Goal: Task Accomplishment & Management: Complete application form

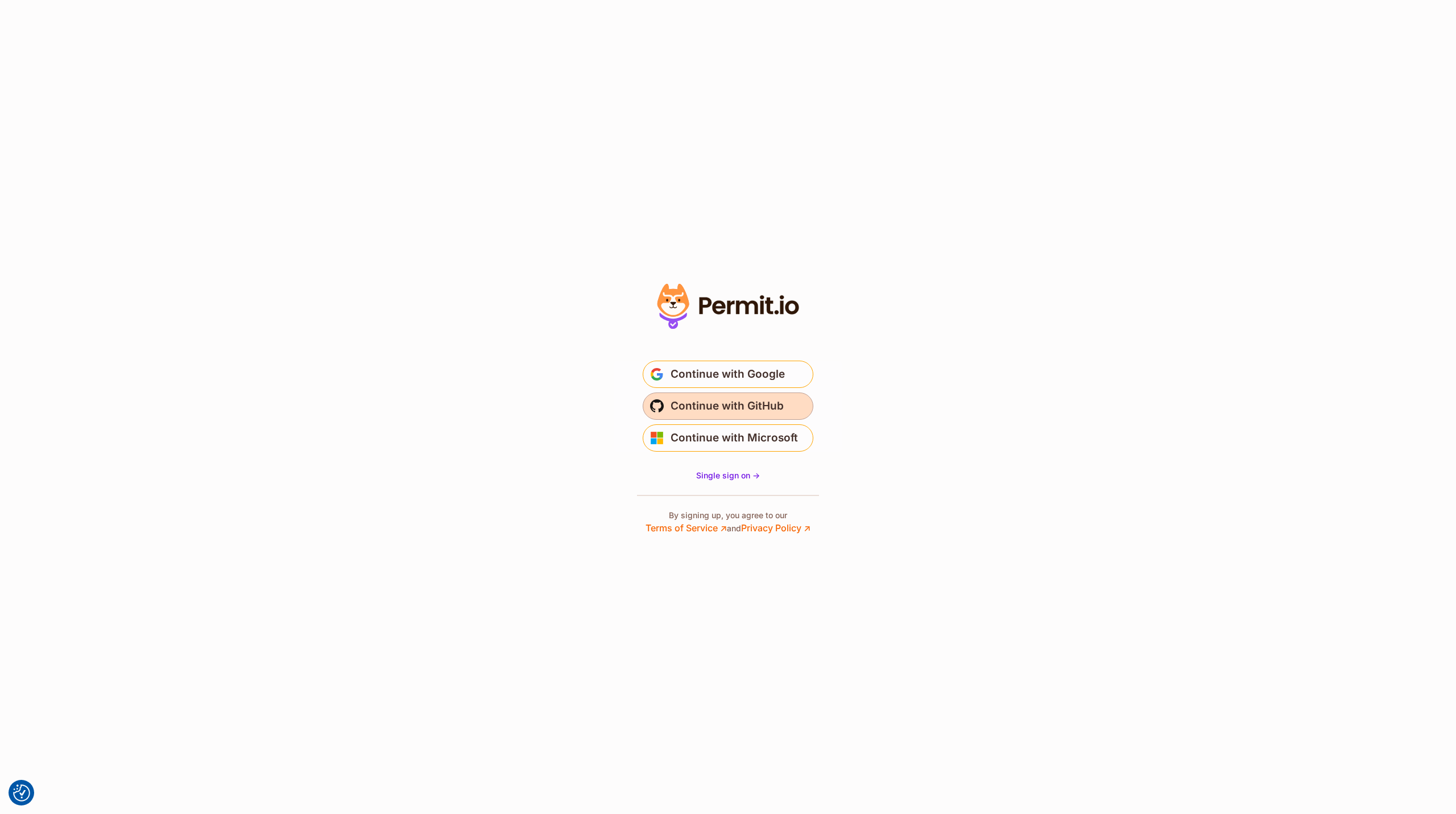
click at [753, 406] on span "Continue with GitHub" at bounding box center [727, 406] width 113 height 18
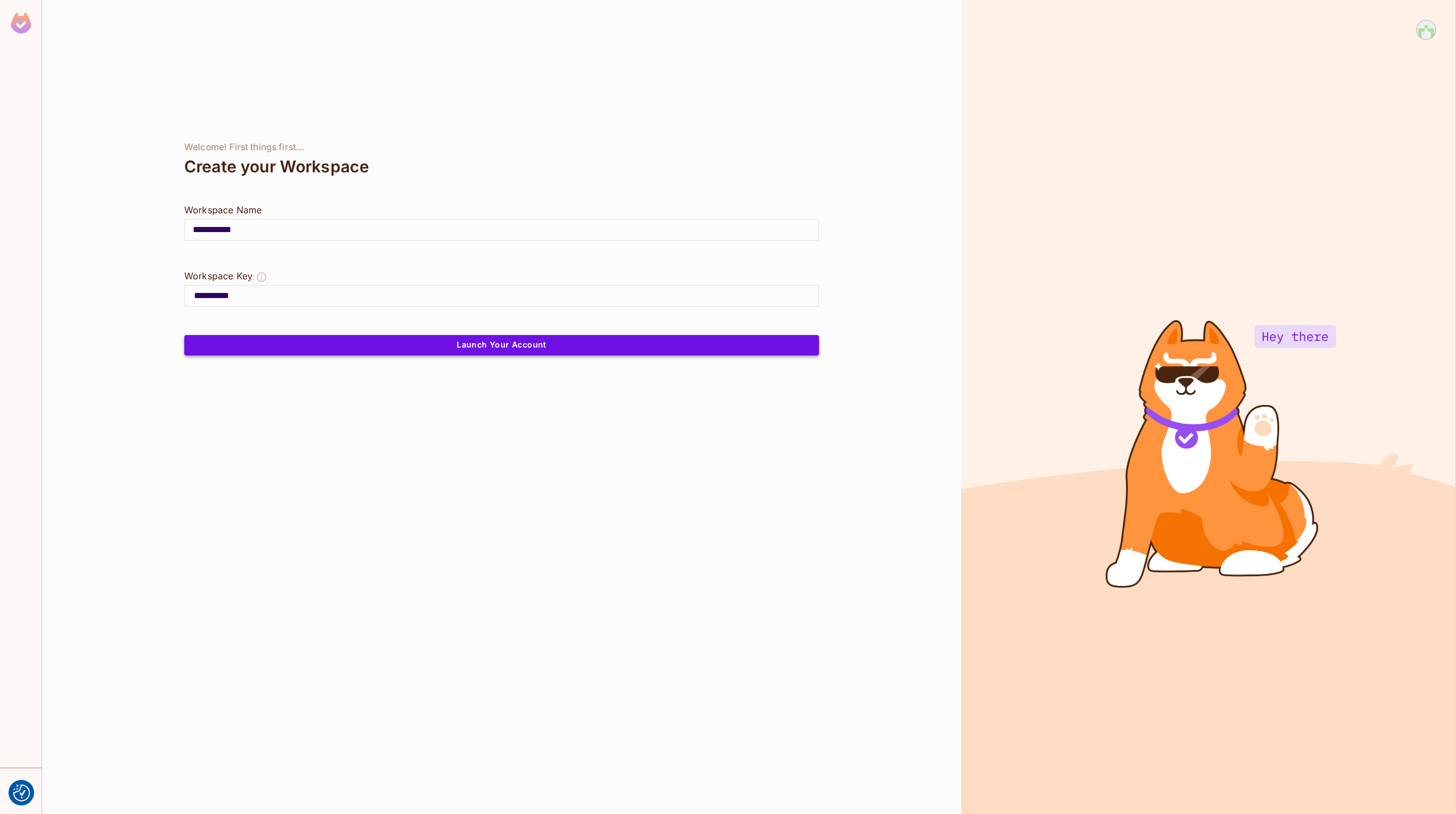
click at [513, 341] on button "Launch Your Account" at bounding box center [501, 345] width 635 height 21
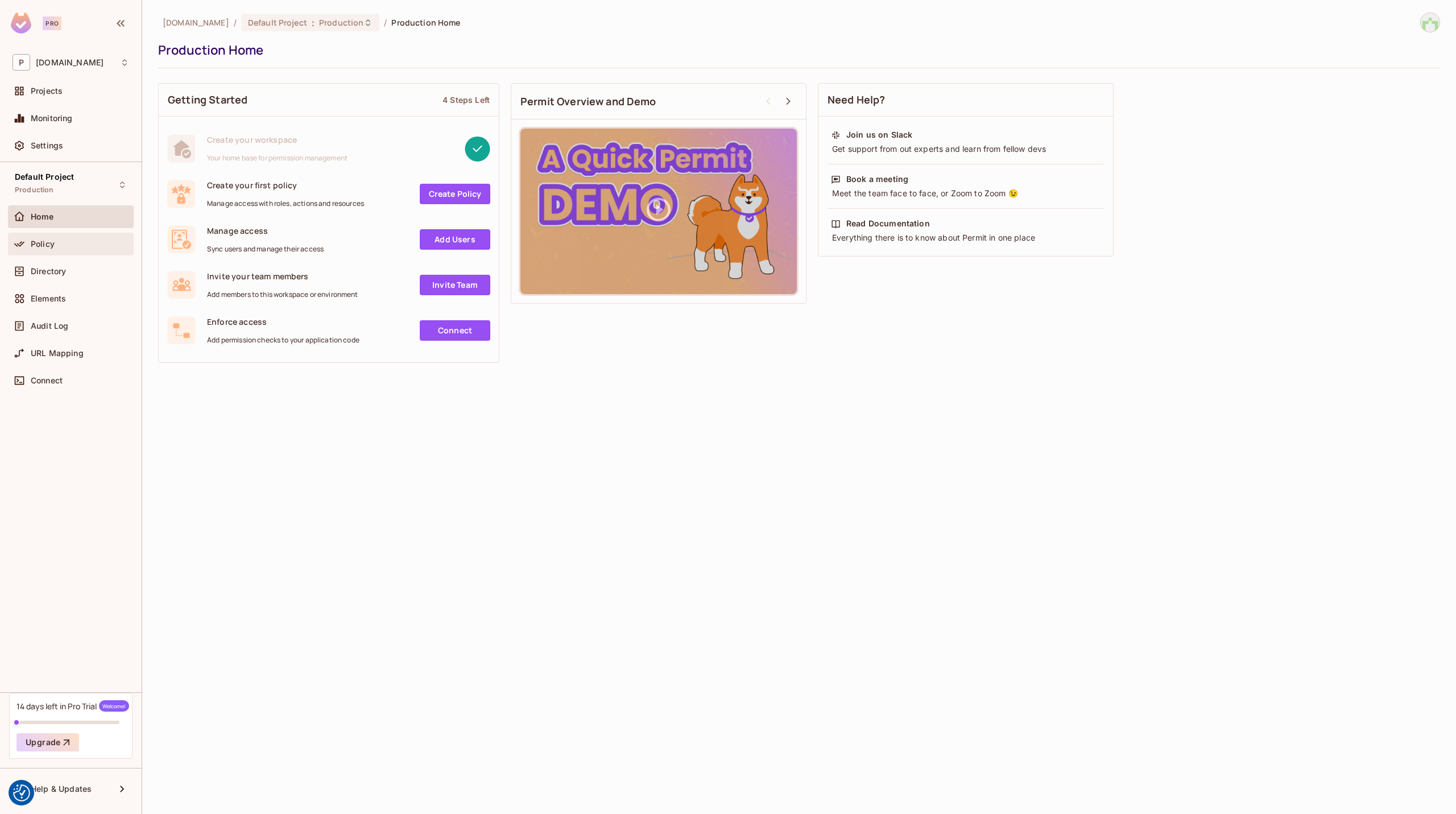
click at [72, 247] on div "Policy" at bounding box center [80, 244] width 98 height 9
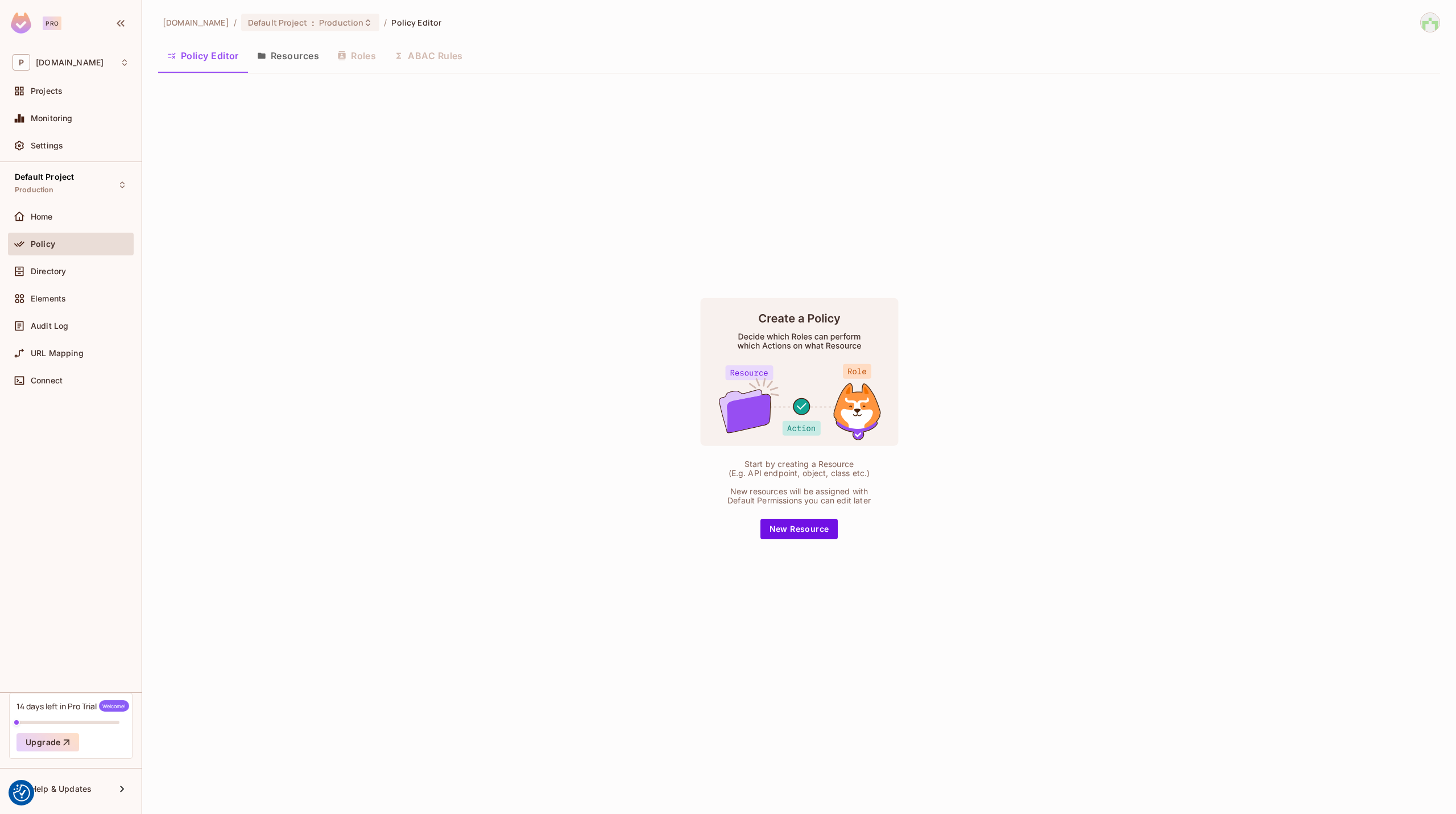
click at [73, 231] on div "Home" at bounding box center [71, 219] width 126 height 27
click at [787, 519] on button "New Resource" at bounding box center [799, 529] width 78 height 21
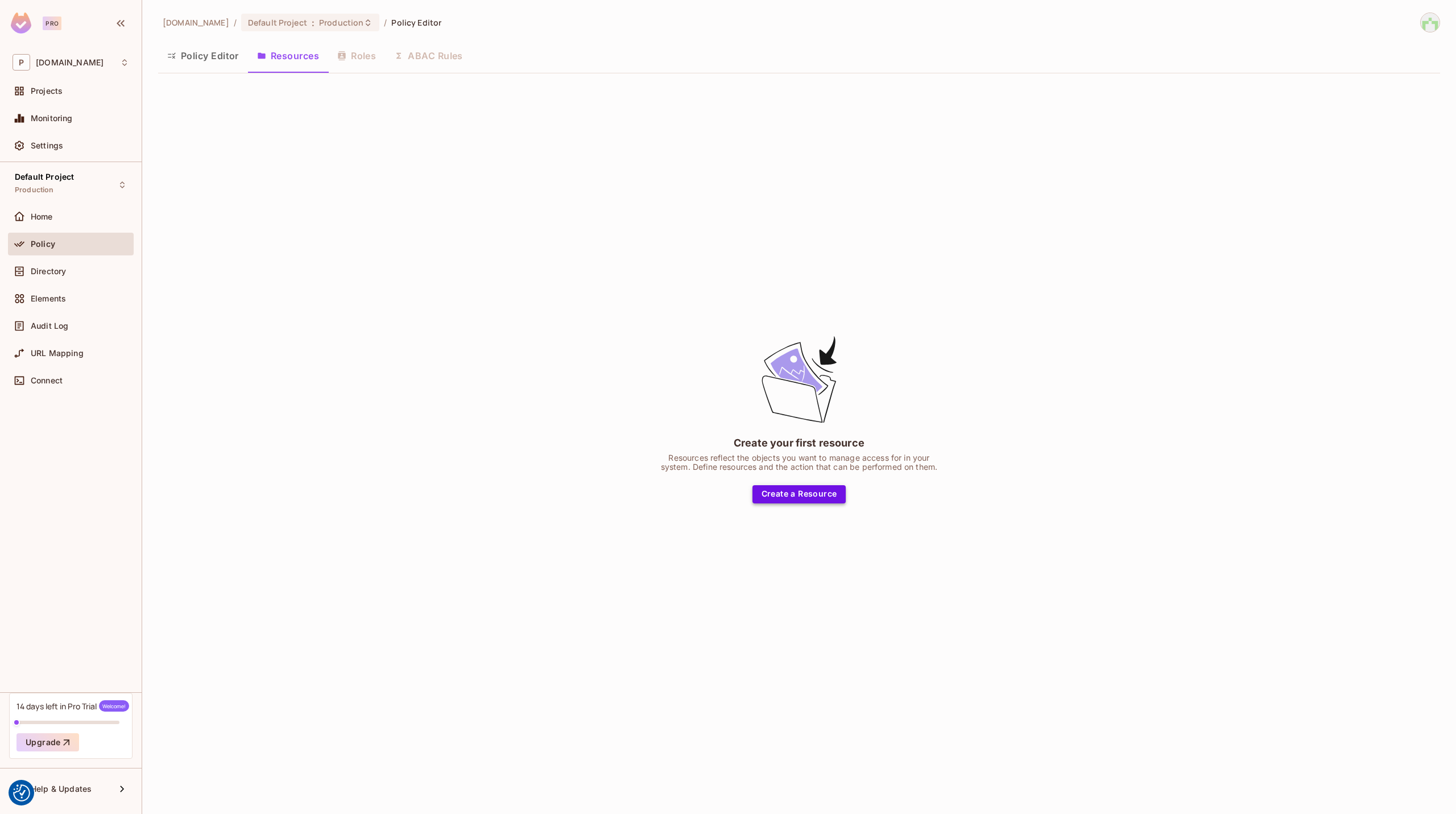
click at [829, 492] on button "Create a Resource" at bounding box center [800, 495] width 94 height 18
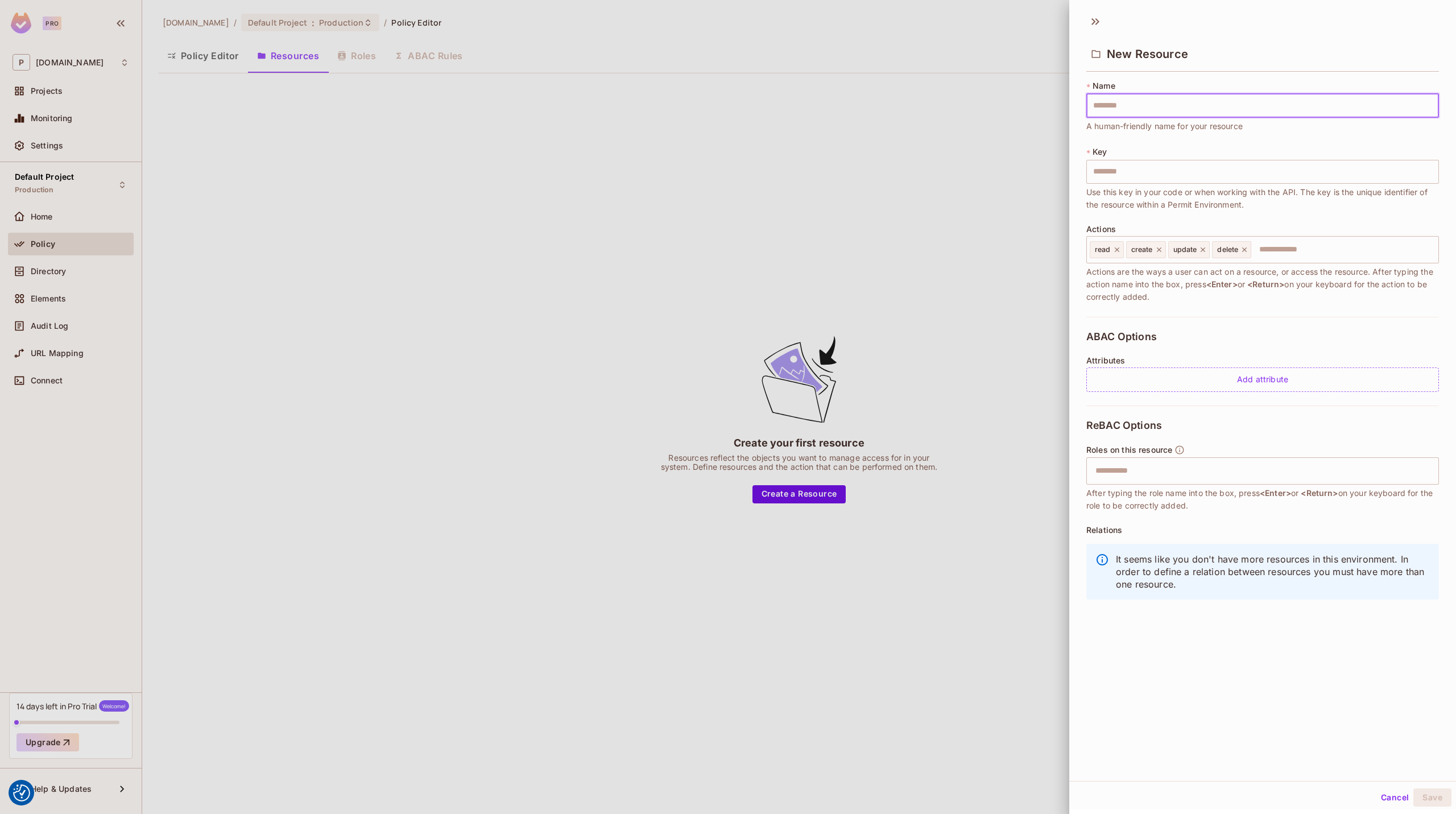
click at [1140, 109] on input "text" at bounding box center [1263, 106] width 353 height 24
type input "**"
type input "***"
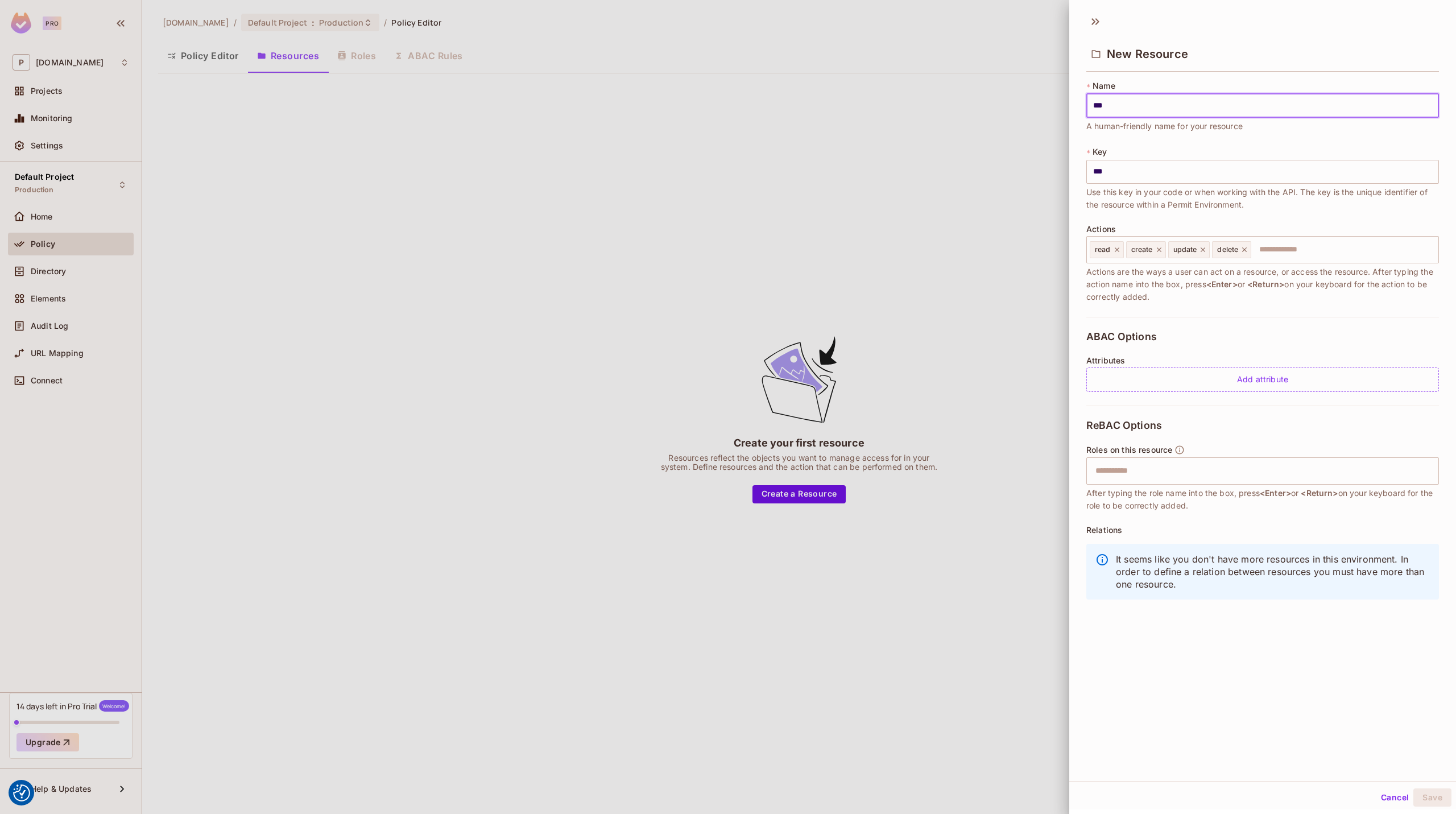
type input "****"
type input "*****"
type input "******"
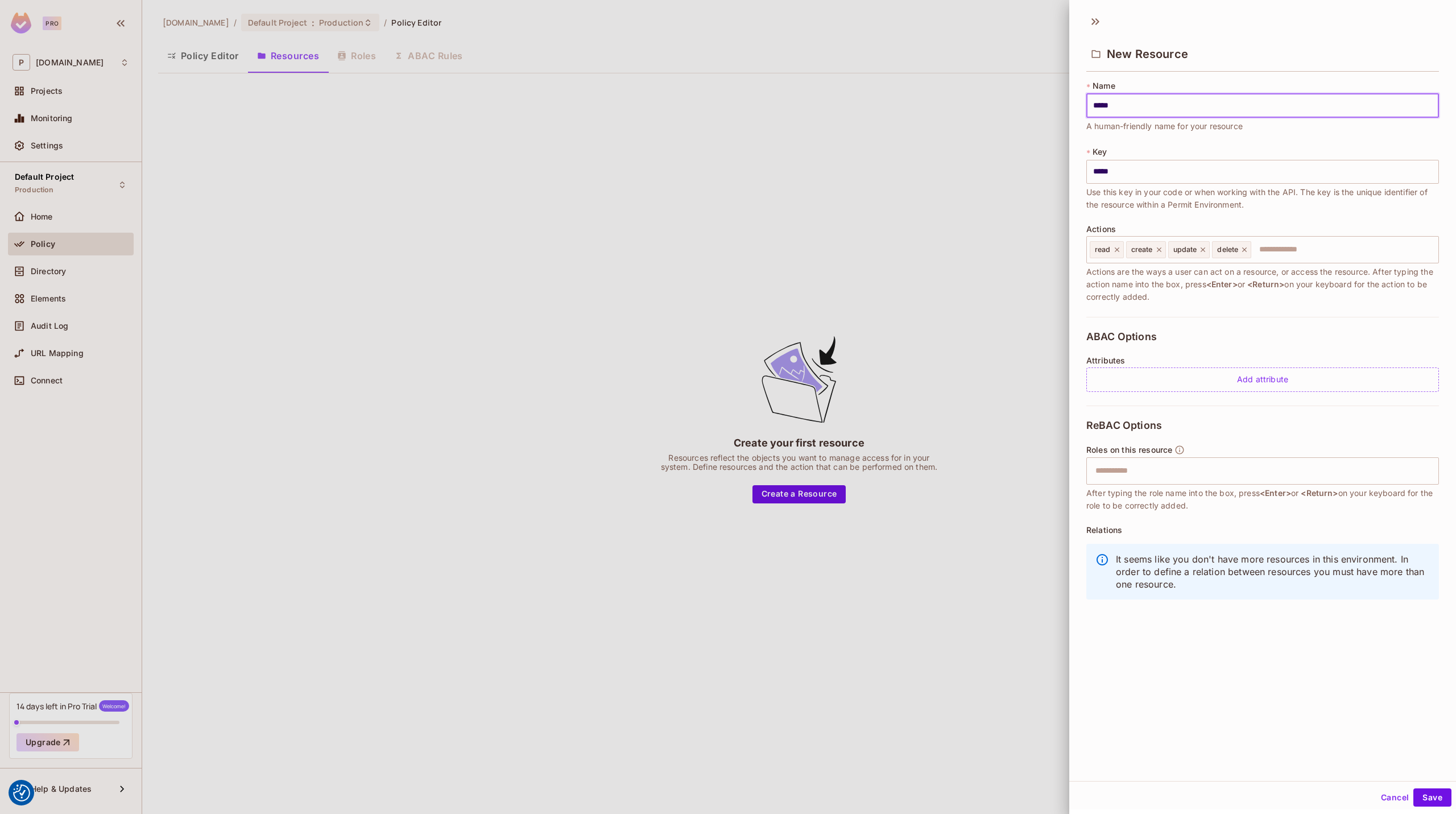
type input "******"
type input "*******"
click at [1420, 789] on button "Save" at bounding box center [1432, 797] width 38 height 18
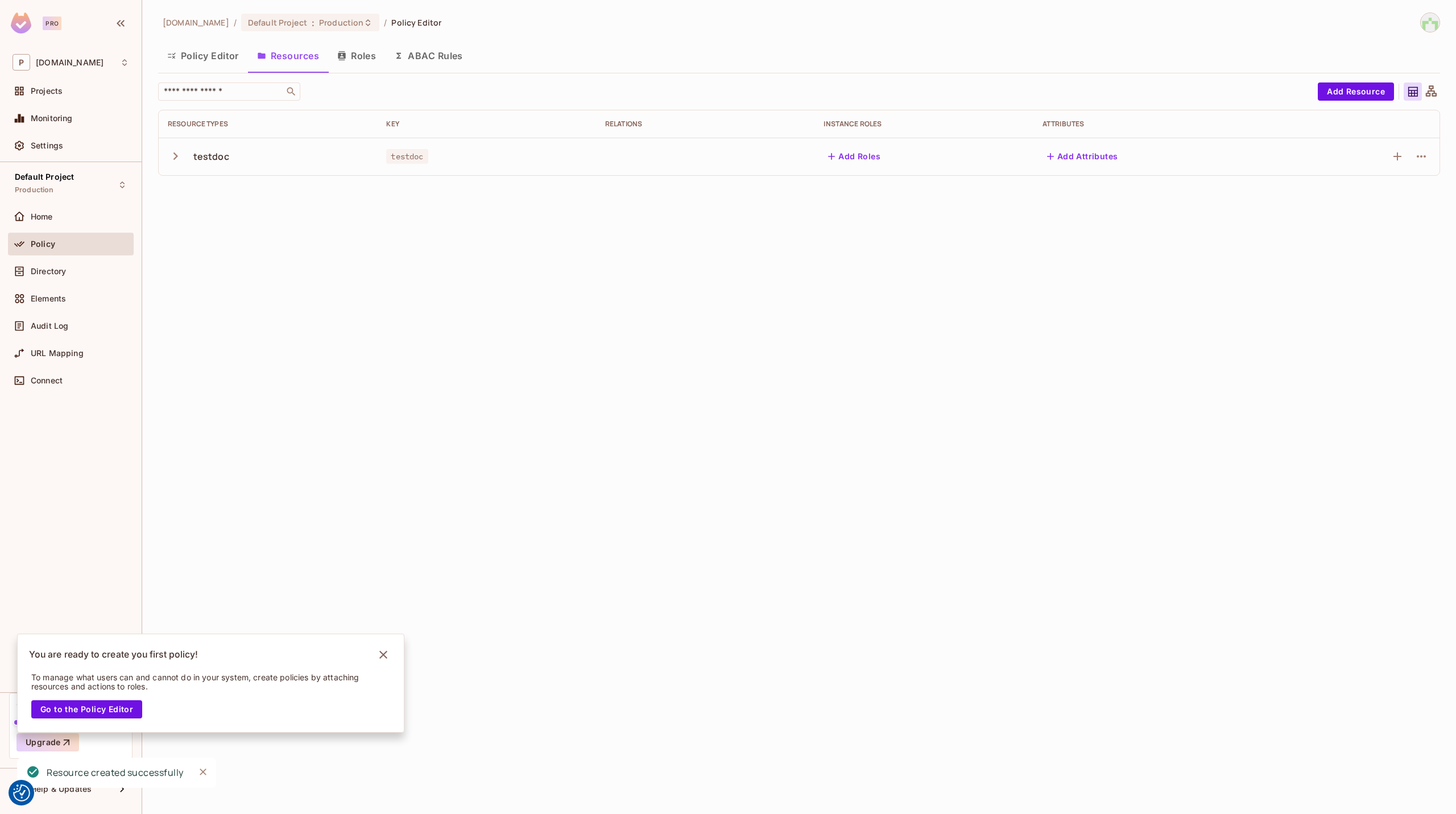
click at [208, 152] on div "testdoc" at bounding box center [211, 156] width 36 height 13
click at [175, 158] on icon "button" at bounding box center [176, 156] width 5 height 7
click at [853, 156] on button "Add Roles" at bounding box center [854, 156] width 61 height 18
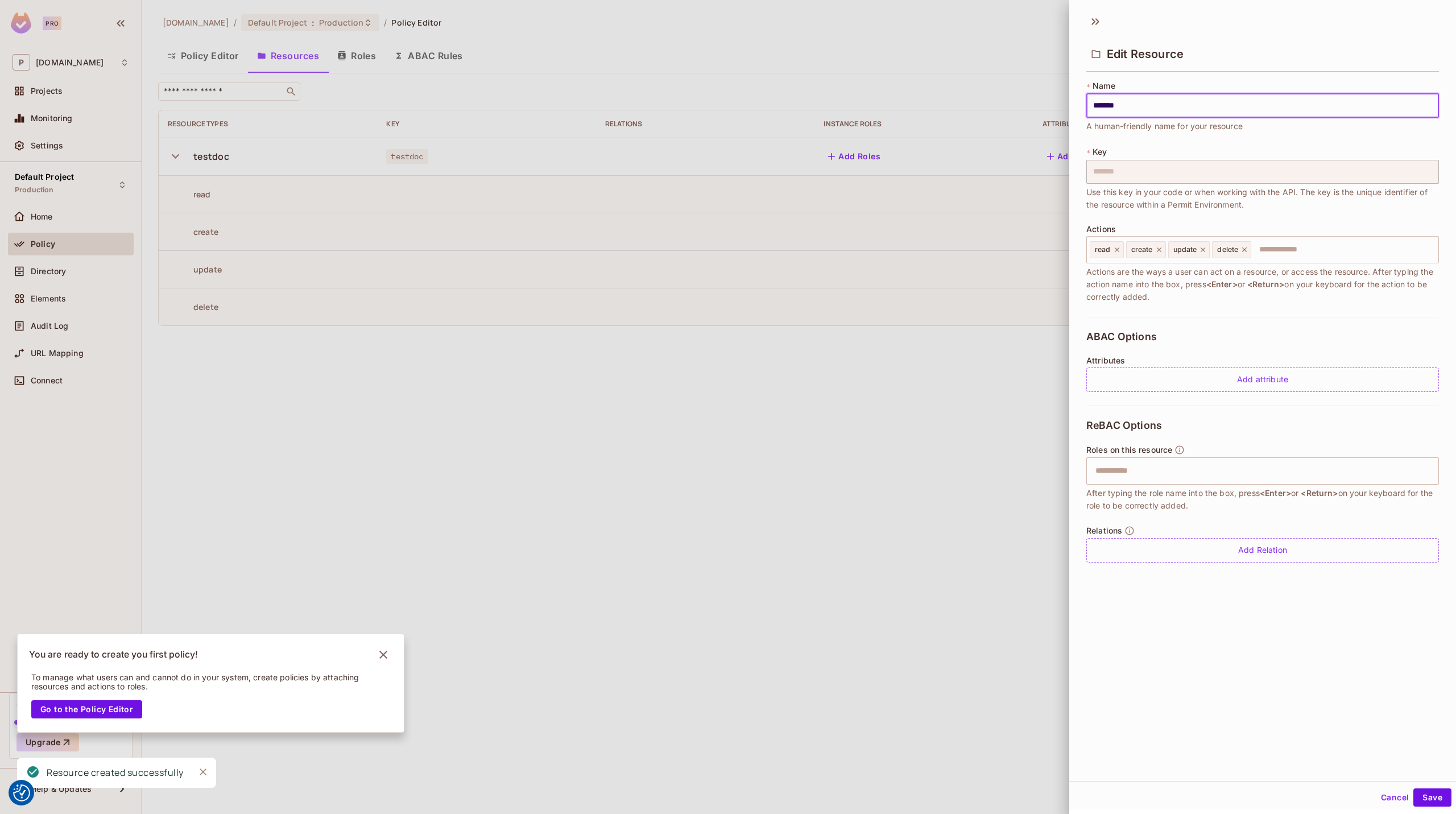
click at [682, 510] on div at bounding box center [728, 407] width 1456 height 814
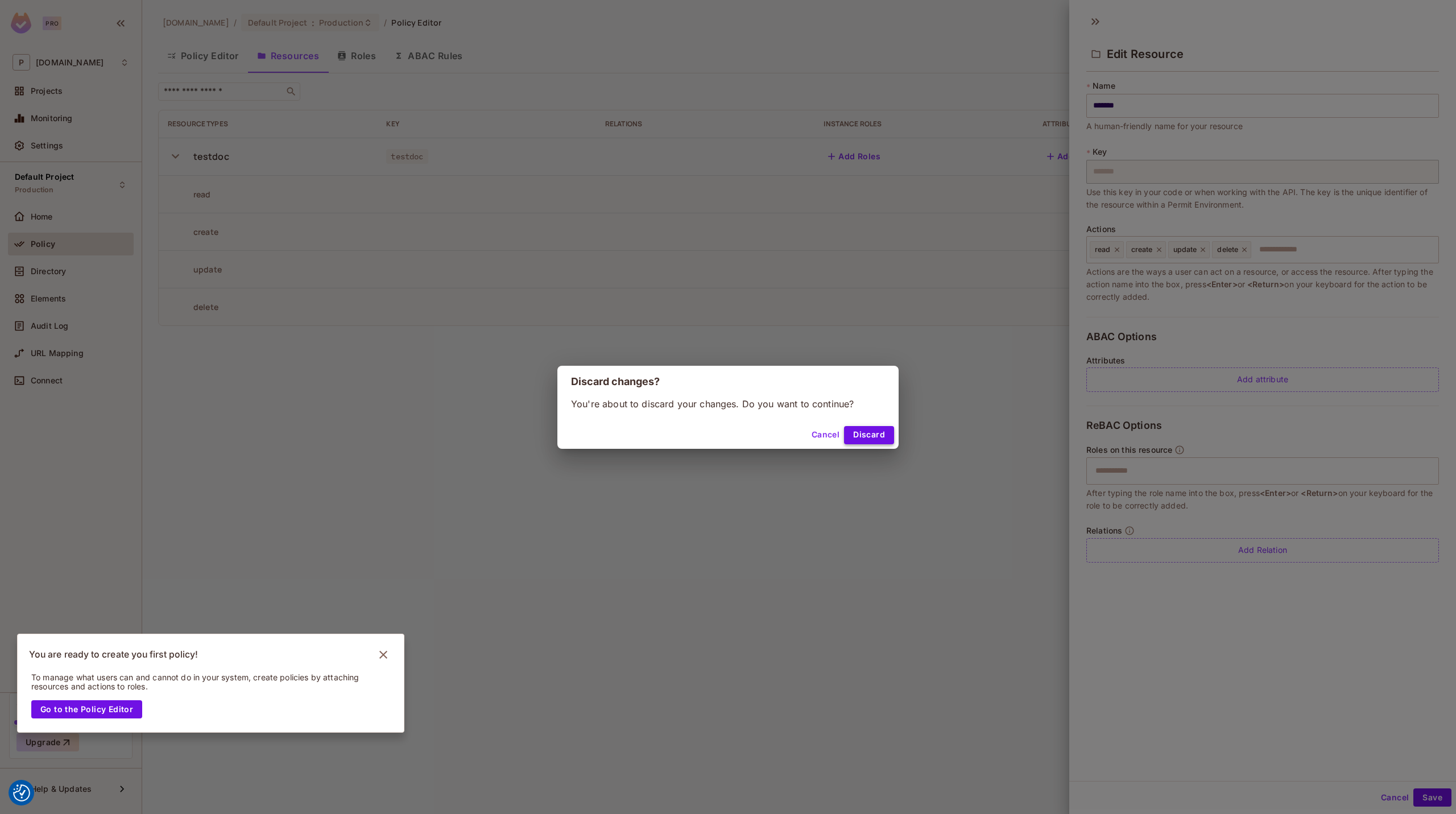
click at [875, 428] on button "Discard" at bounding box center [868, 435] width 50 height 18
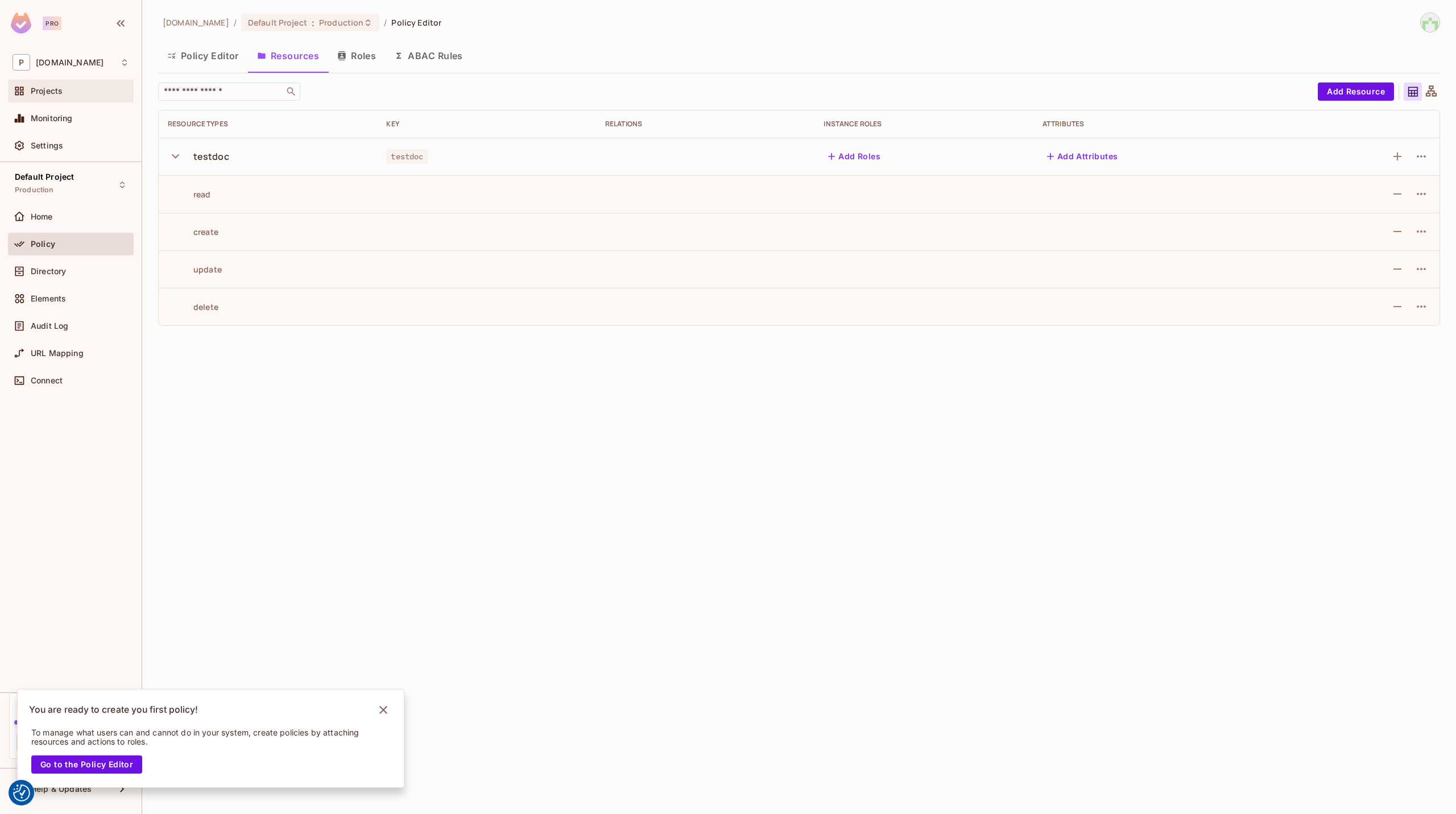
click at [77, 89] on div "Projects" at bounding box center [80, 91] width 98 height 9
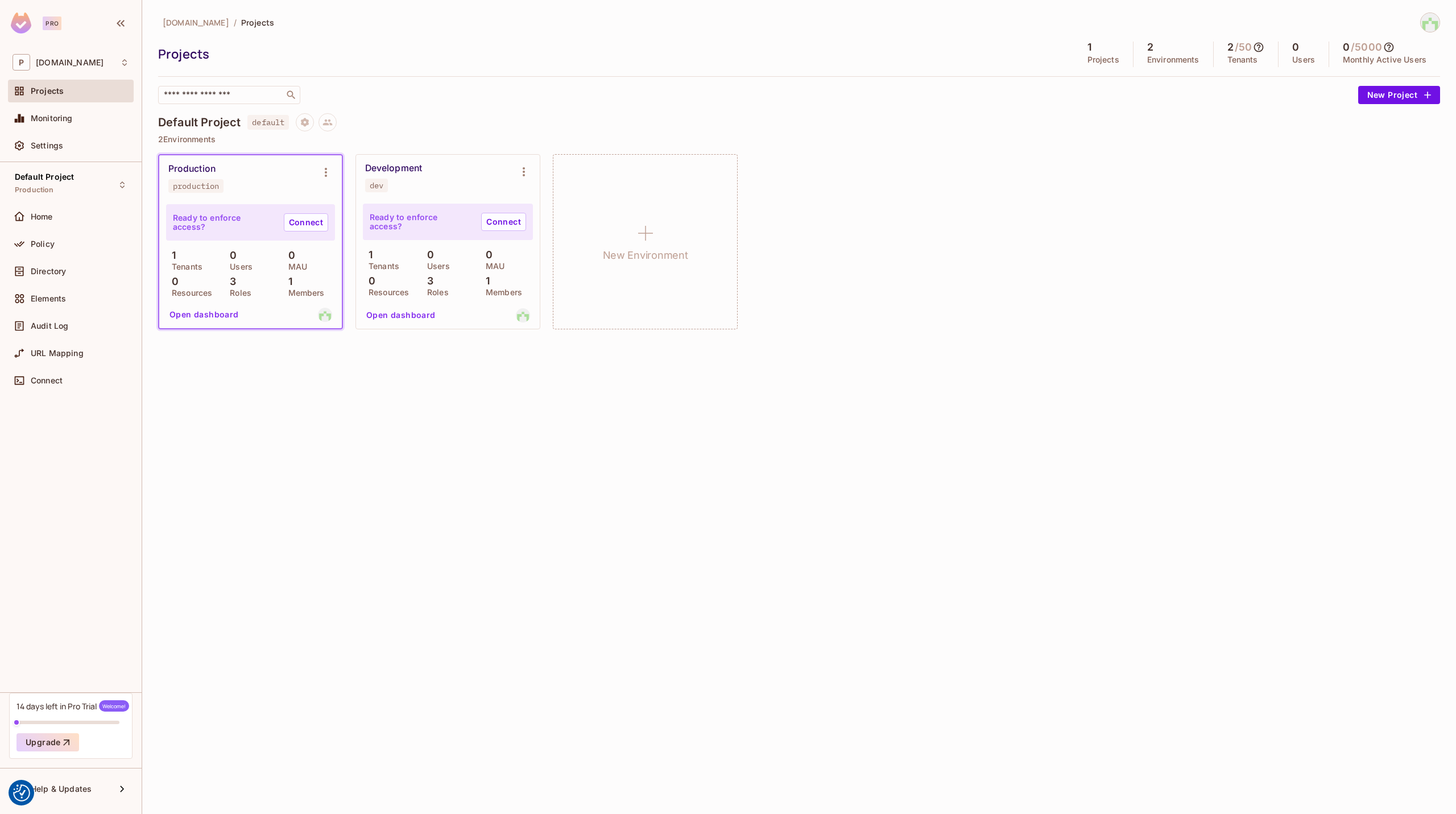
click at [259, 179] on div "Production production" at bounding box center [241, 178] width 146 height 30
click at [308, 222] on link "Connect" at bounding box center [306, 223] width 45 height 18
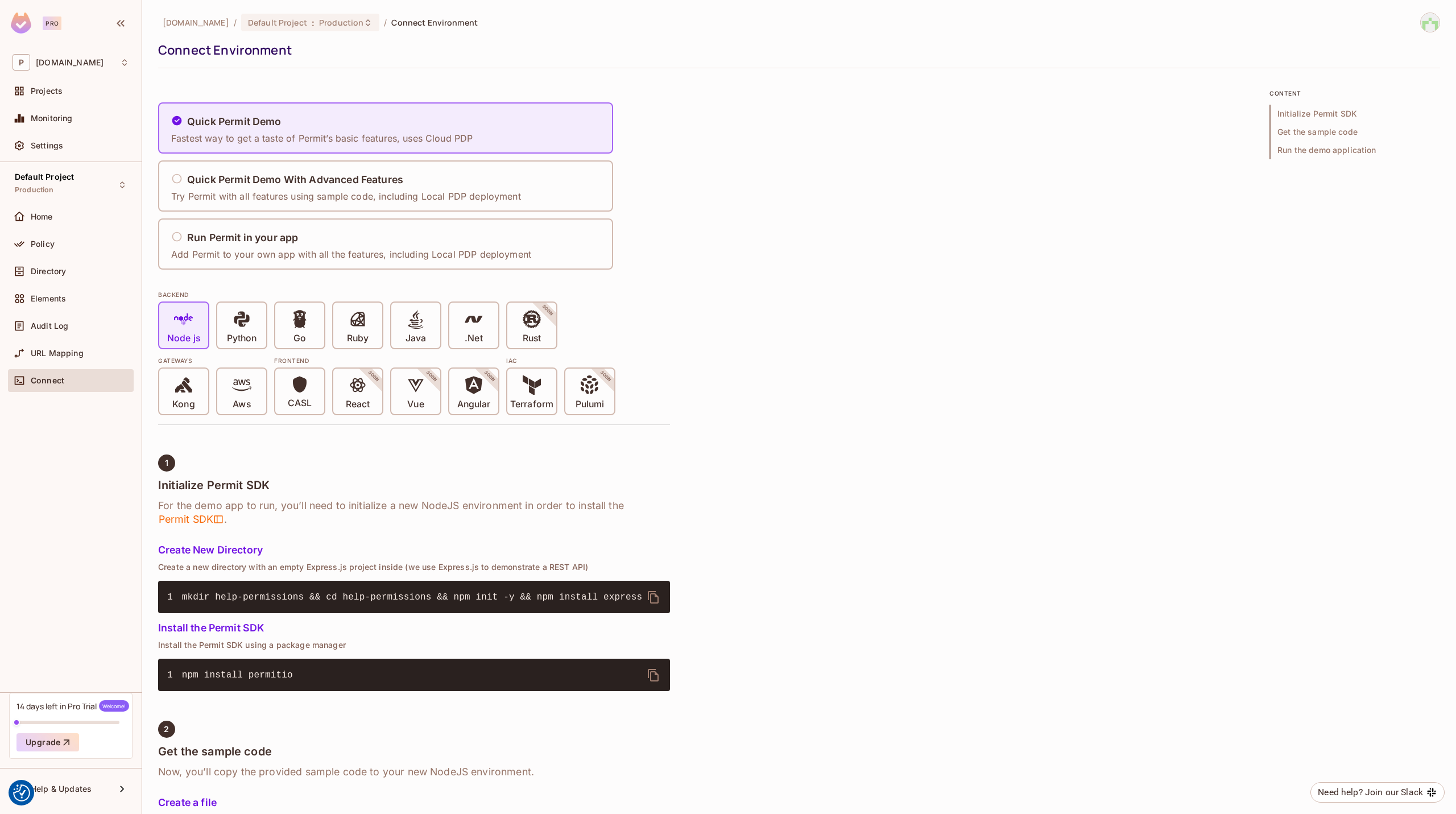
click at [651, 596] on icon "delete" at bounding box center [653, 597] width 11 height 13
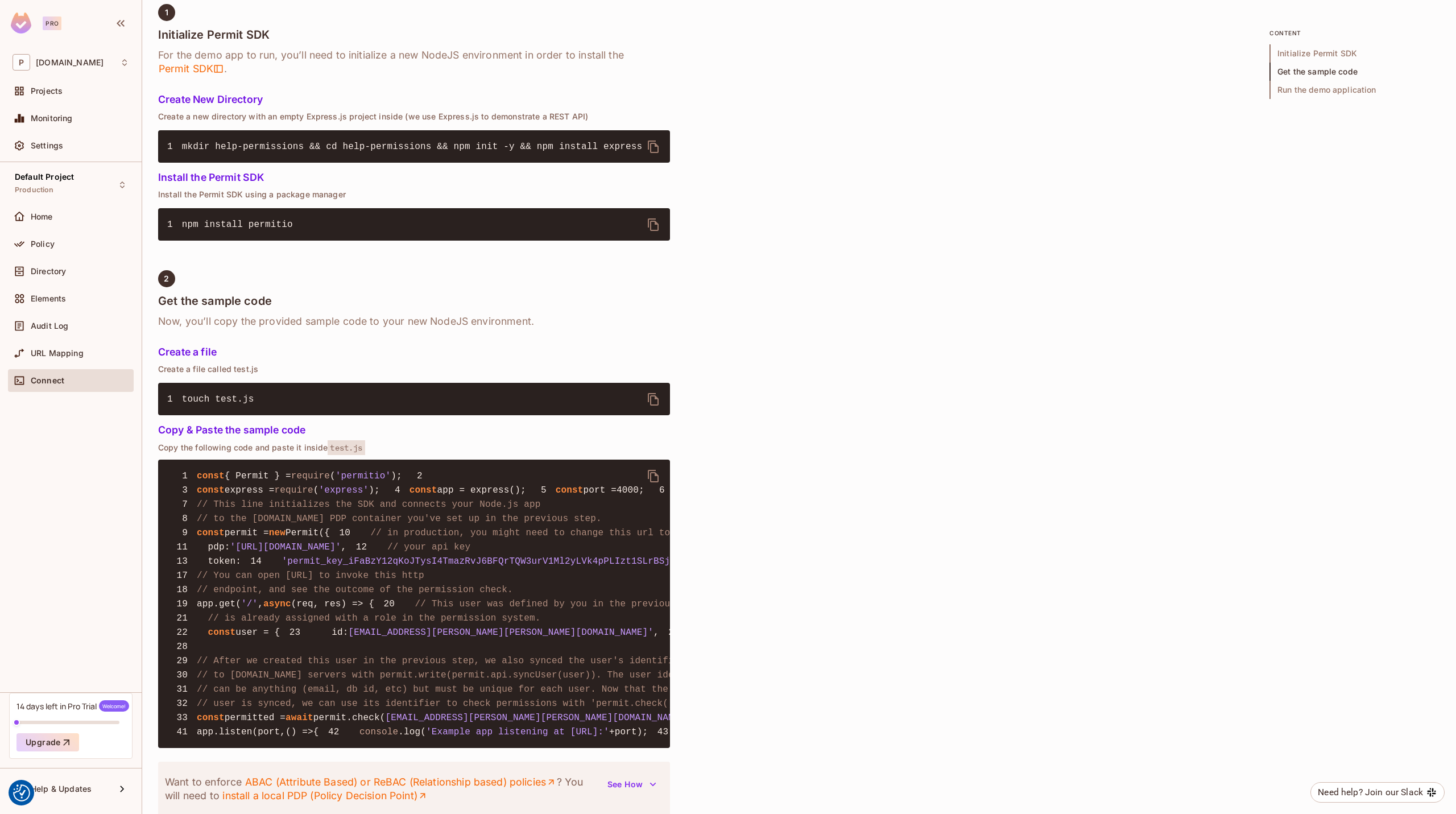
scroll to position [512, 0]
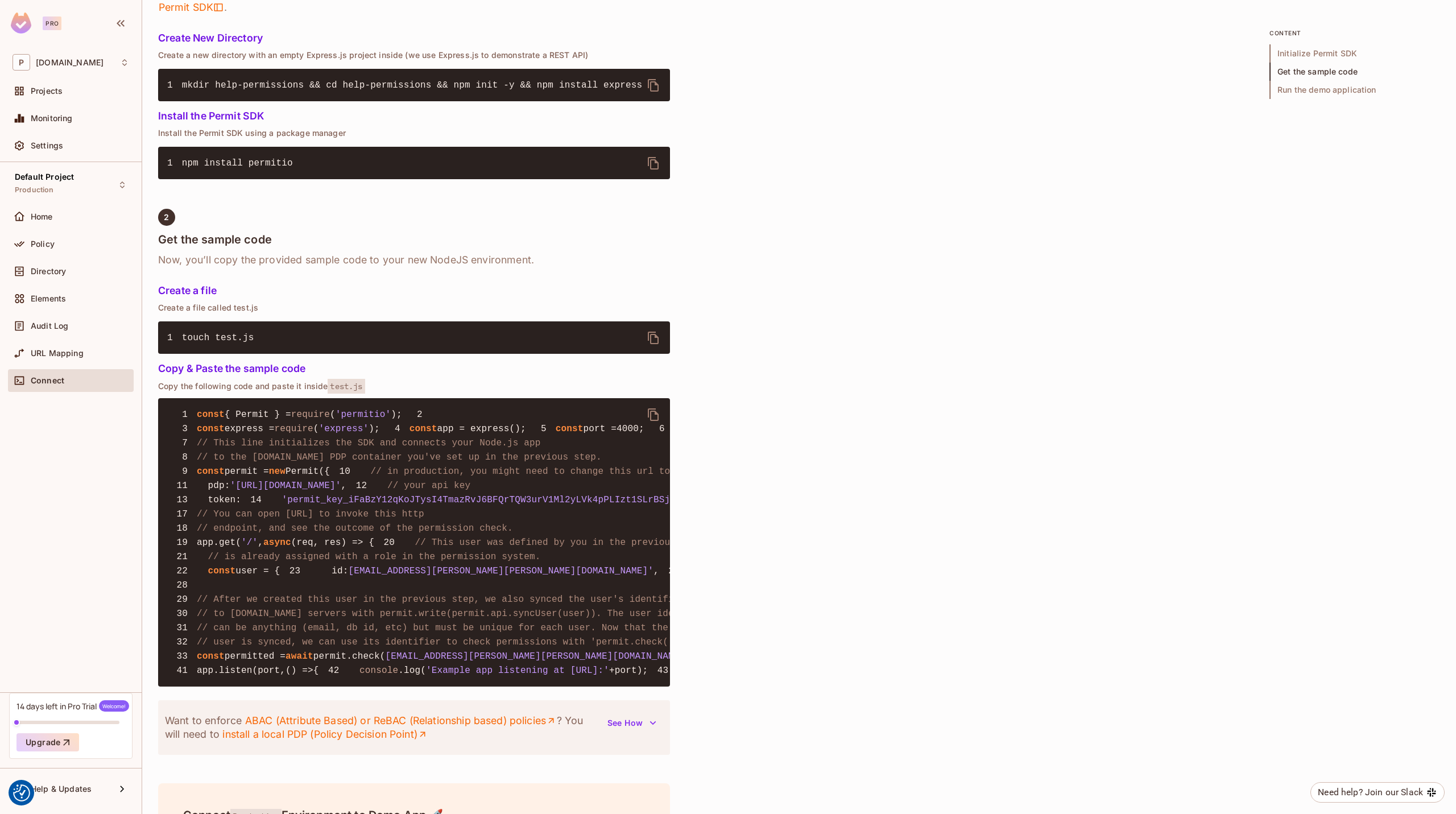
click at [651, 418] on icon "delete" at bounding box center [653, 414] width 11 height 13
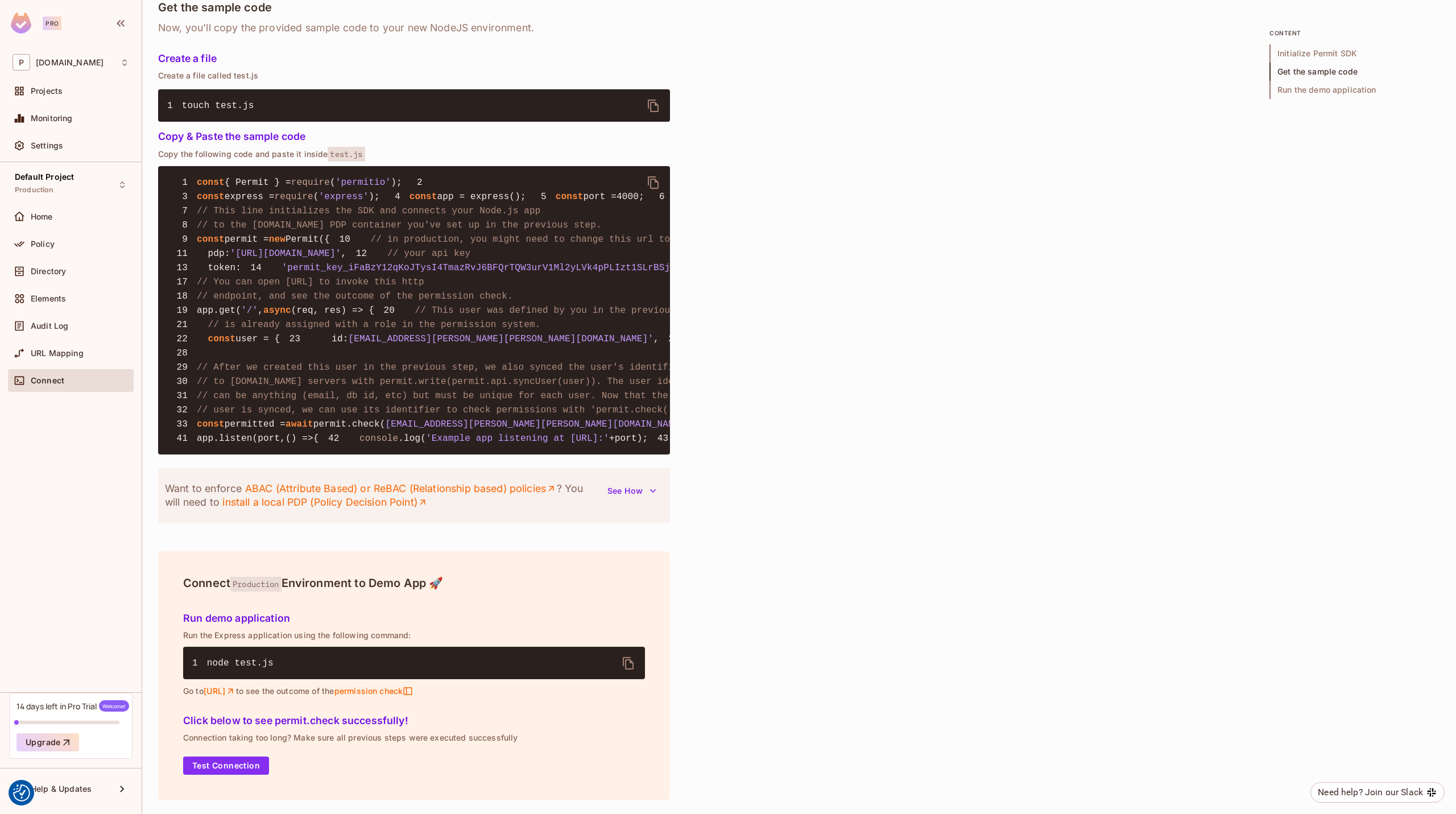
scroll to position [1067, 0]
click at [933, 168] on div "Quick Permit Demo Fastest way to get a taste of Permit’s basic features, uses C…" at bounding box center [799, 79] width 1282 height 1469
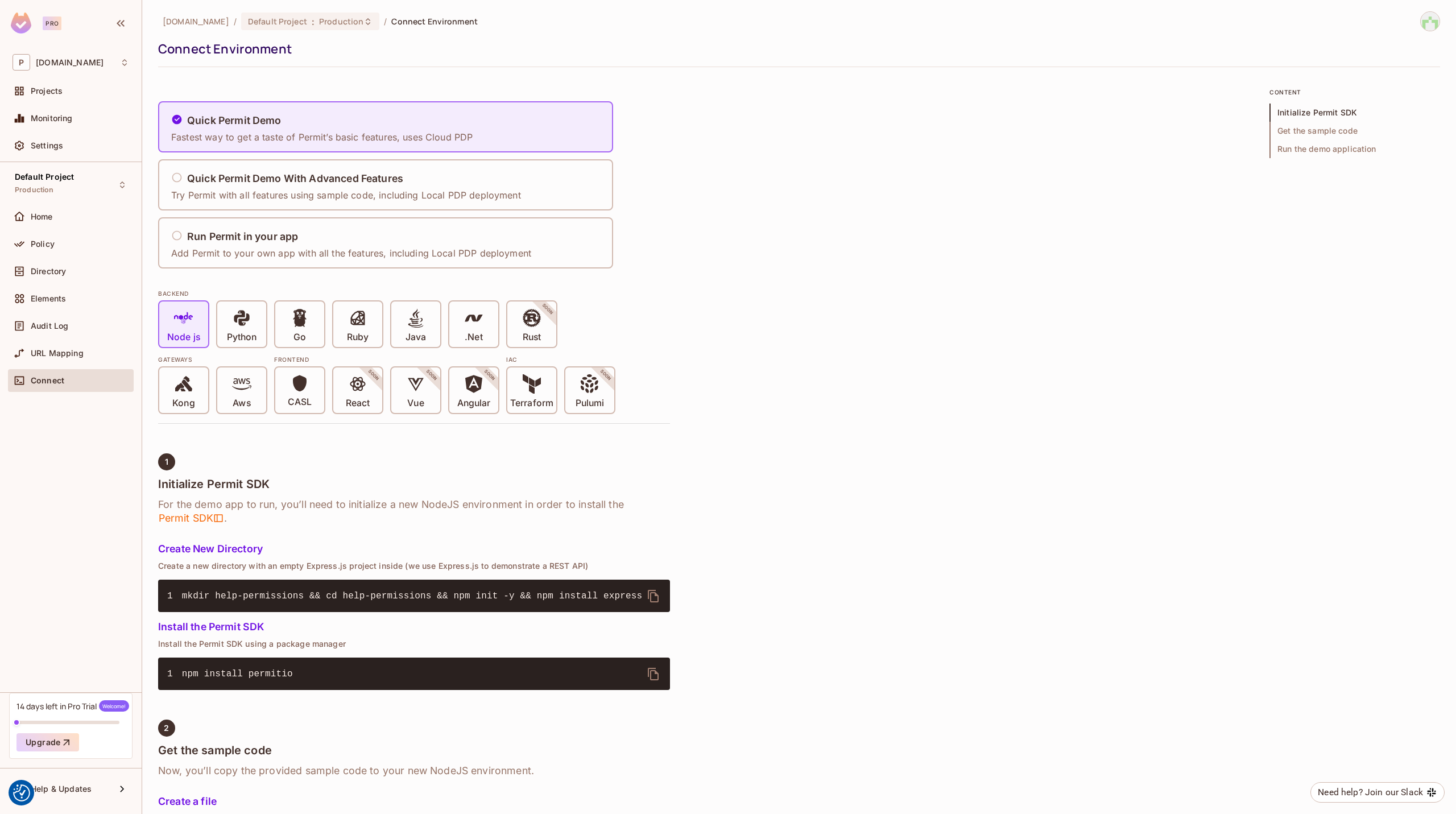
scroll to position [0, 0]
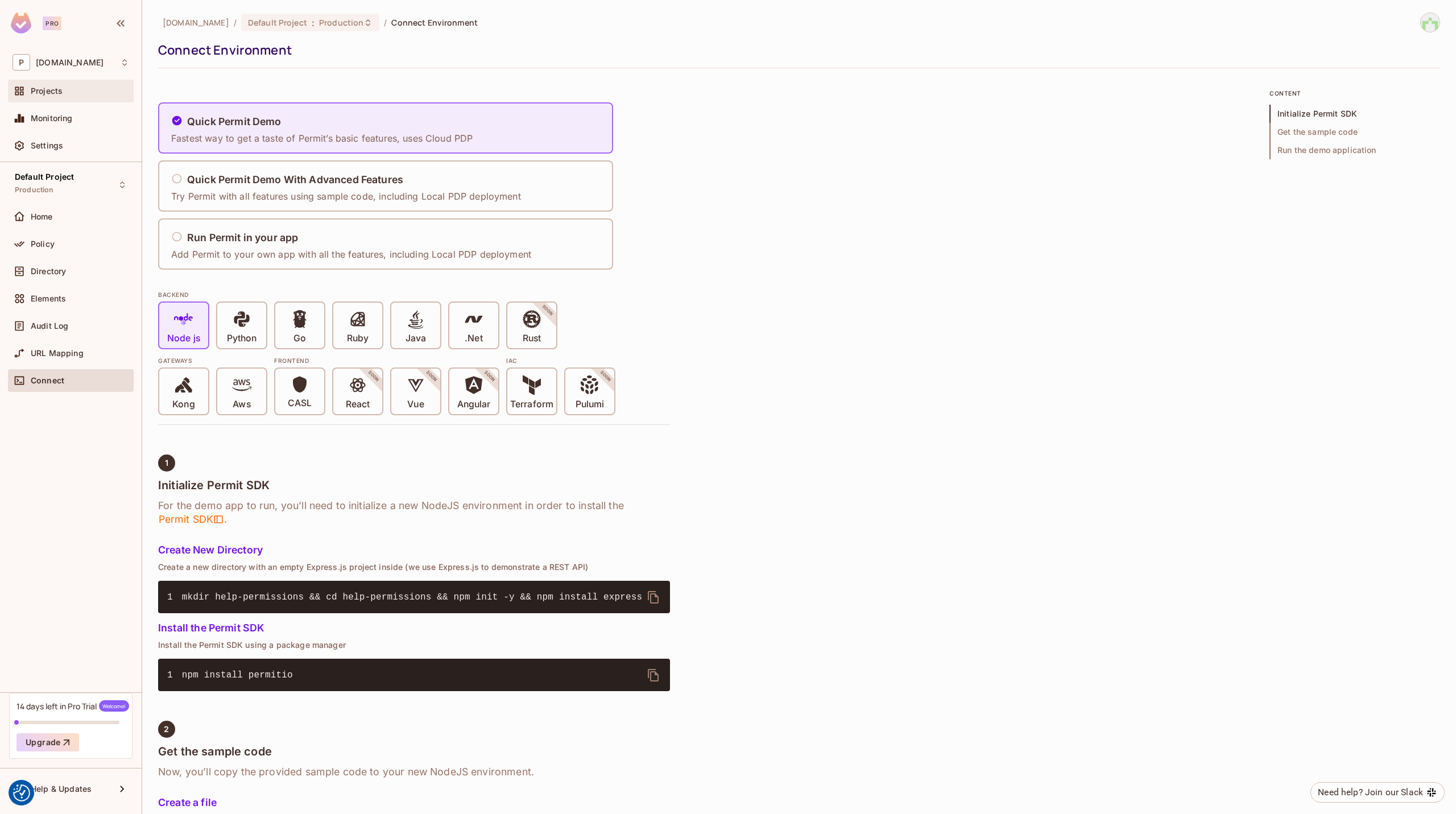
click at [85, 85] on div "Projects" at bounding box center [71, 91] width 117 height 14
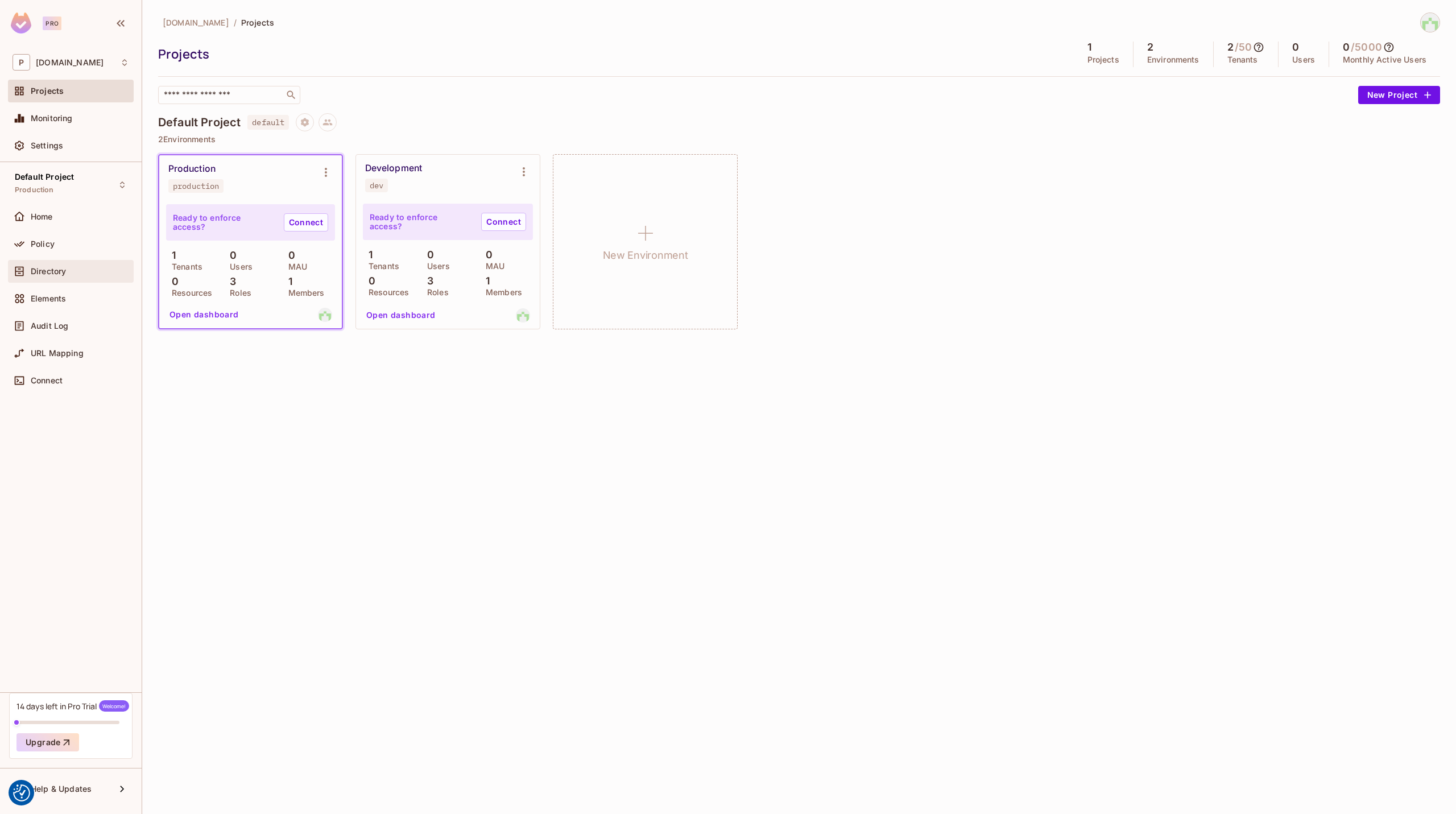
click at [69, 268] on div "Directory" at bounding box center [80, 271] width 98 height 9
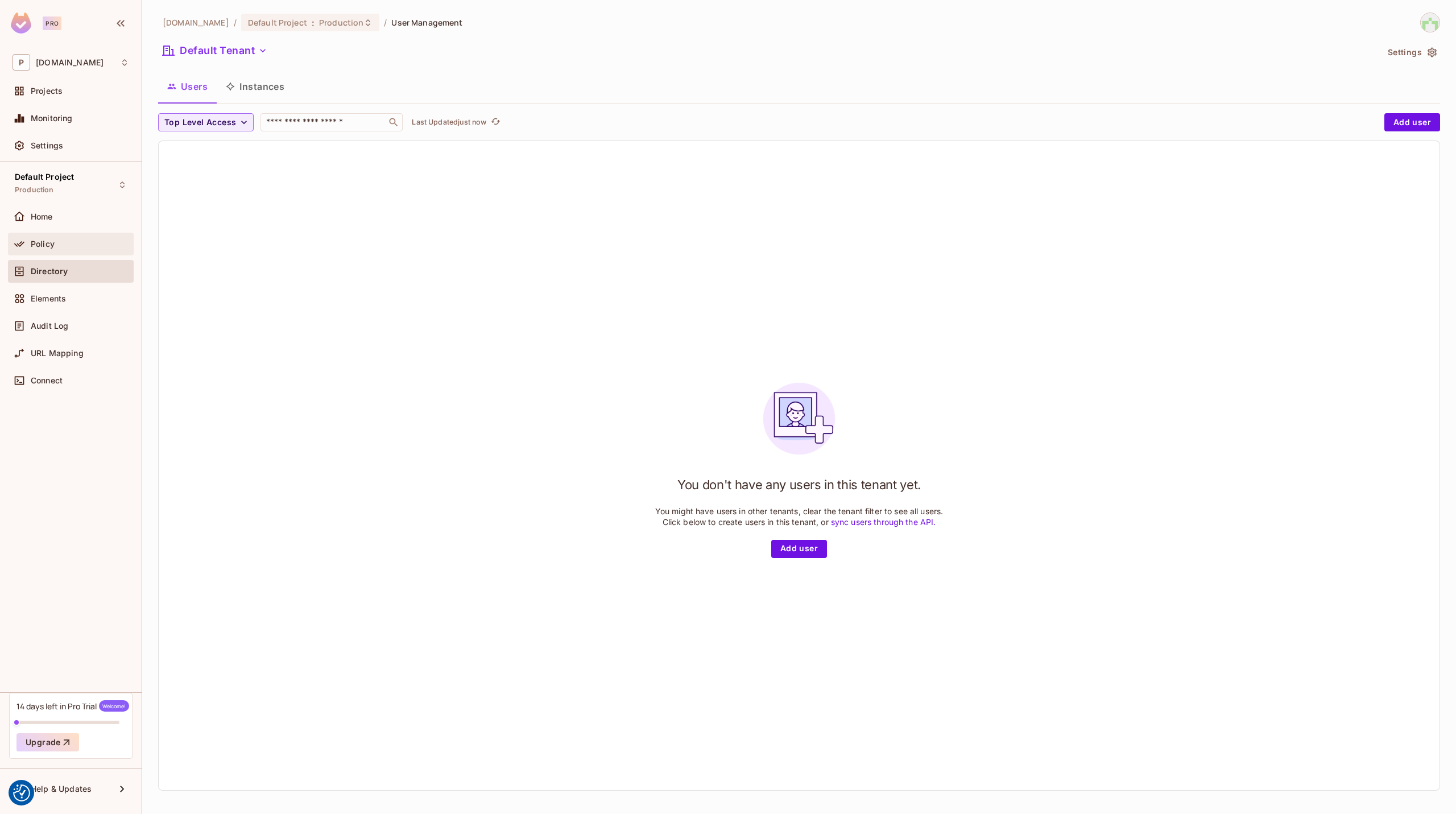
click at [65, 242] on div "Policy" at bounding box center [80, 244] width 98 height 9
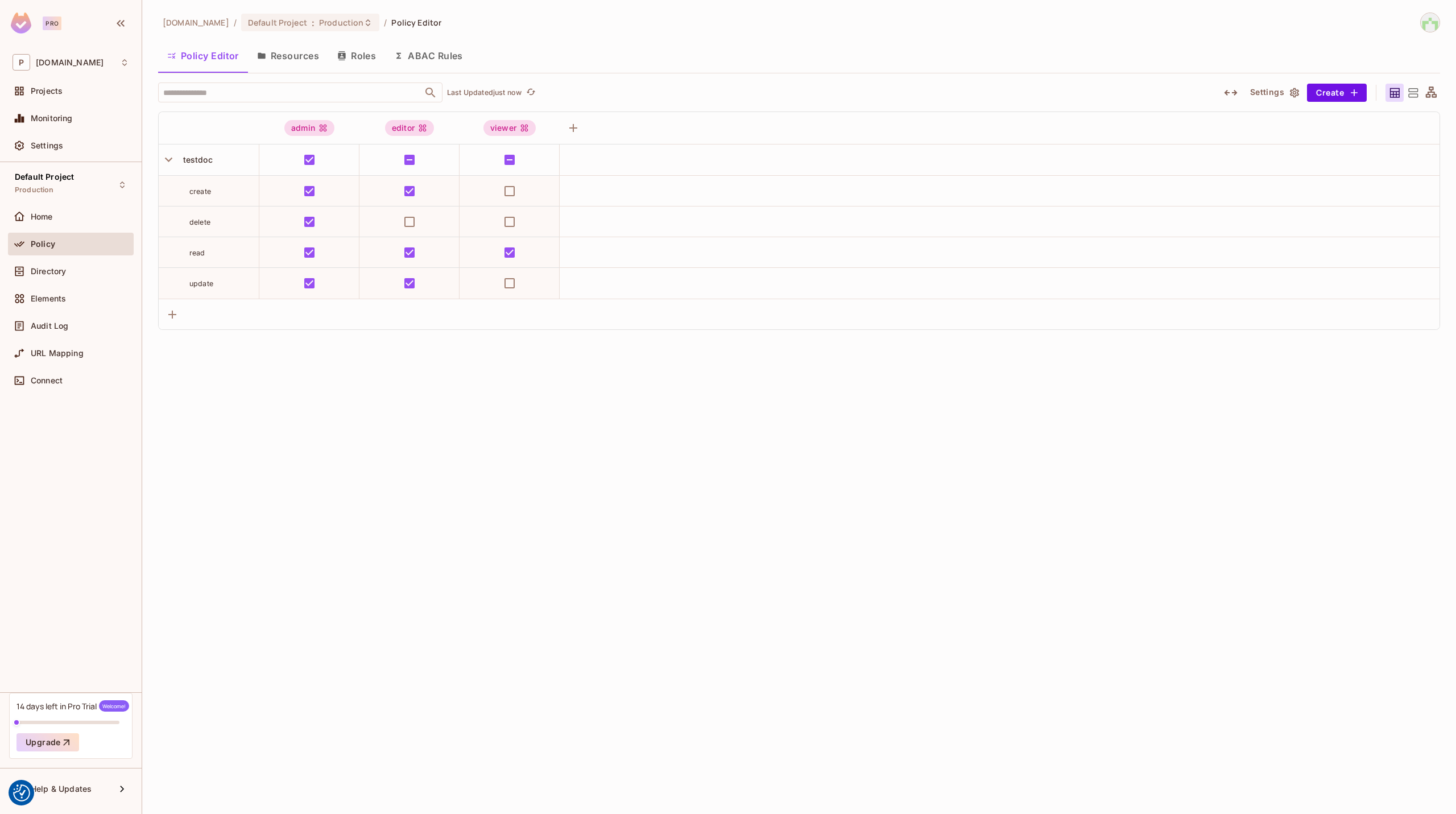
click at [1415, 10] on div "[DOMAIN_NAME] / Default Project : Production / Policy Editor Policy Editor Reso…" at bounding box center [798, 407] width 1313 height 814
click at [1426, 24] on img at bounding box center [1430, 22] width 19 height 19
click at [1365, 112] on span "Log out" at bounding box center [1366, 113] width 28 height 11
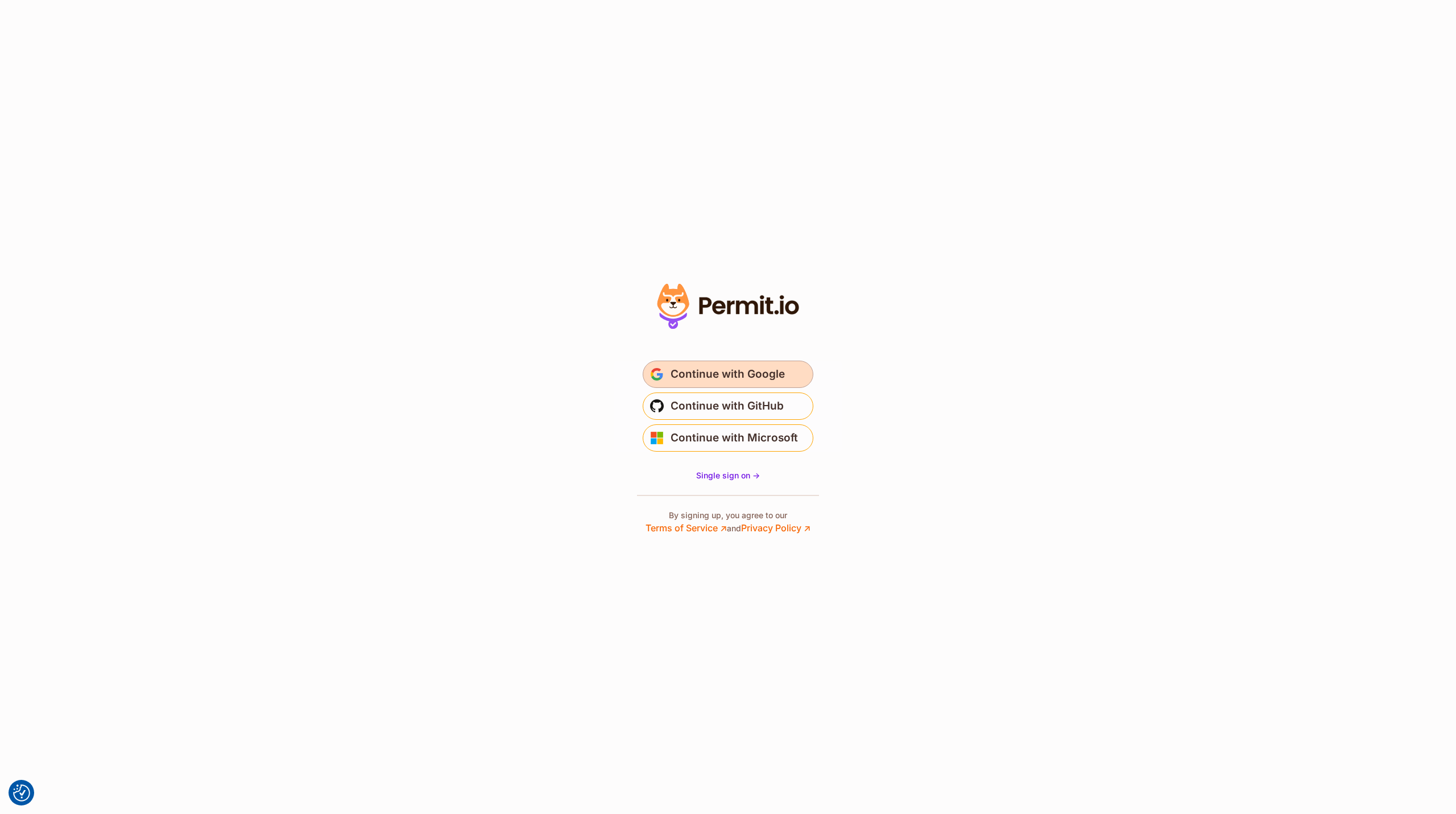
click at [746, 377] on span "Continue with Google" at bounding box center [727, 374] width 114 height 18
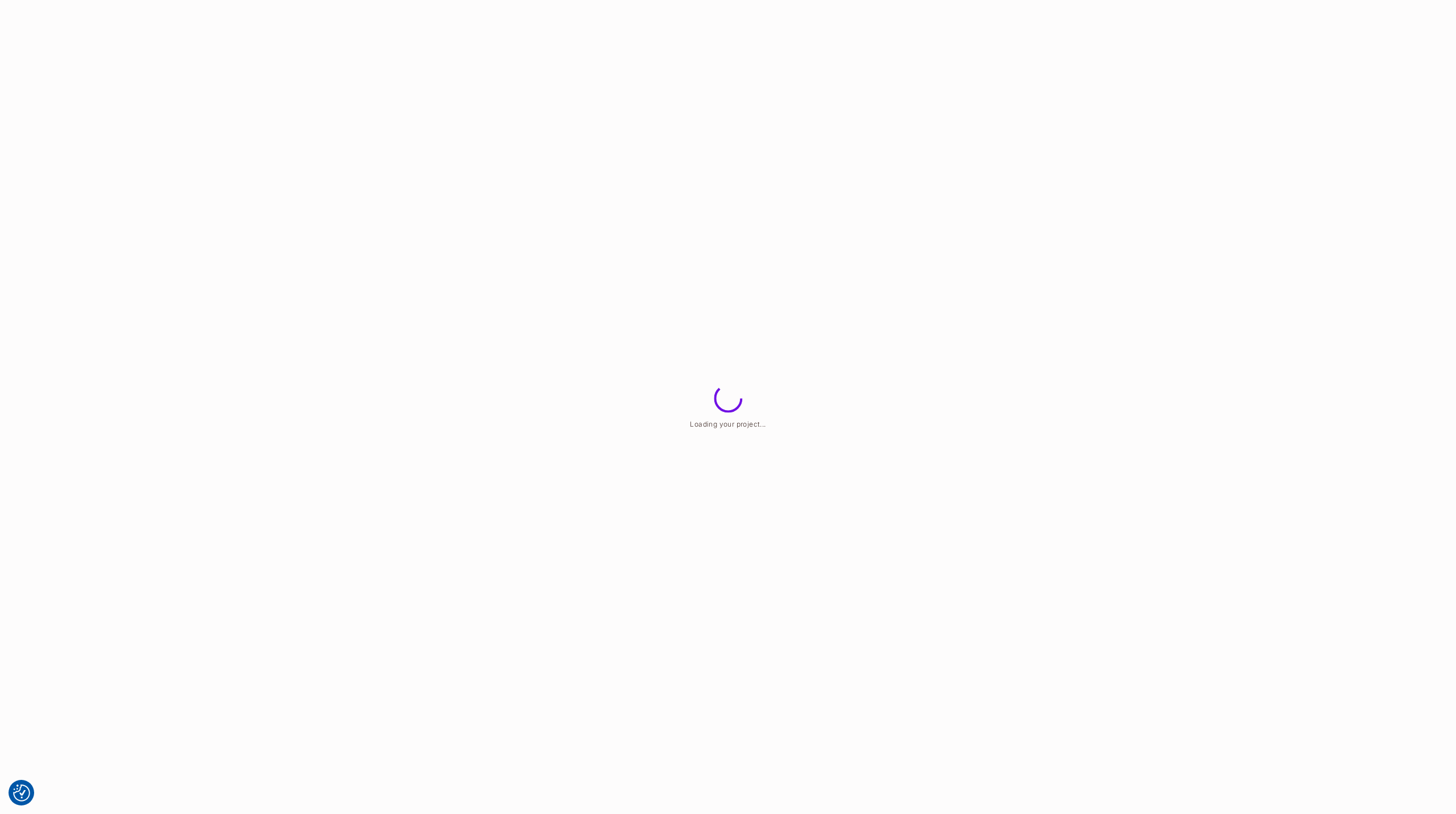
click at [1136, 0] on html "We use cookies to enhance your browsing experience, serve personalized ads or c…" at bounding box center [728, 0] width 1456 height 0
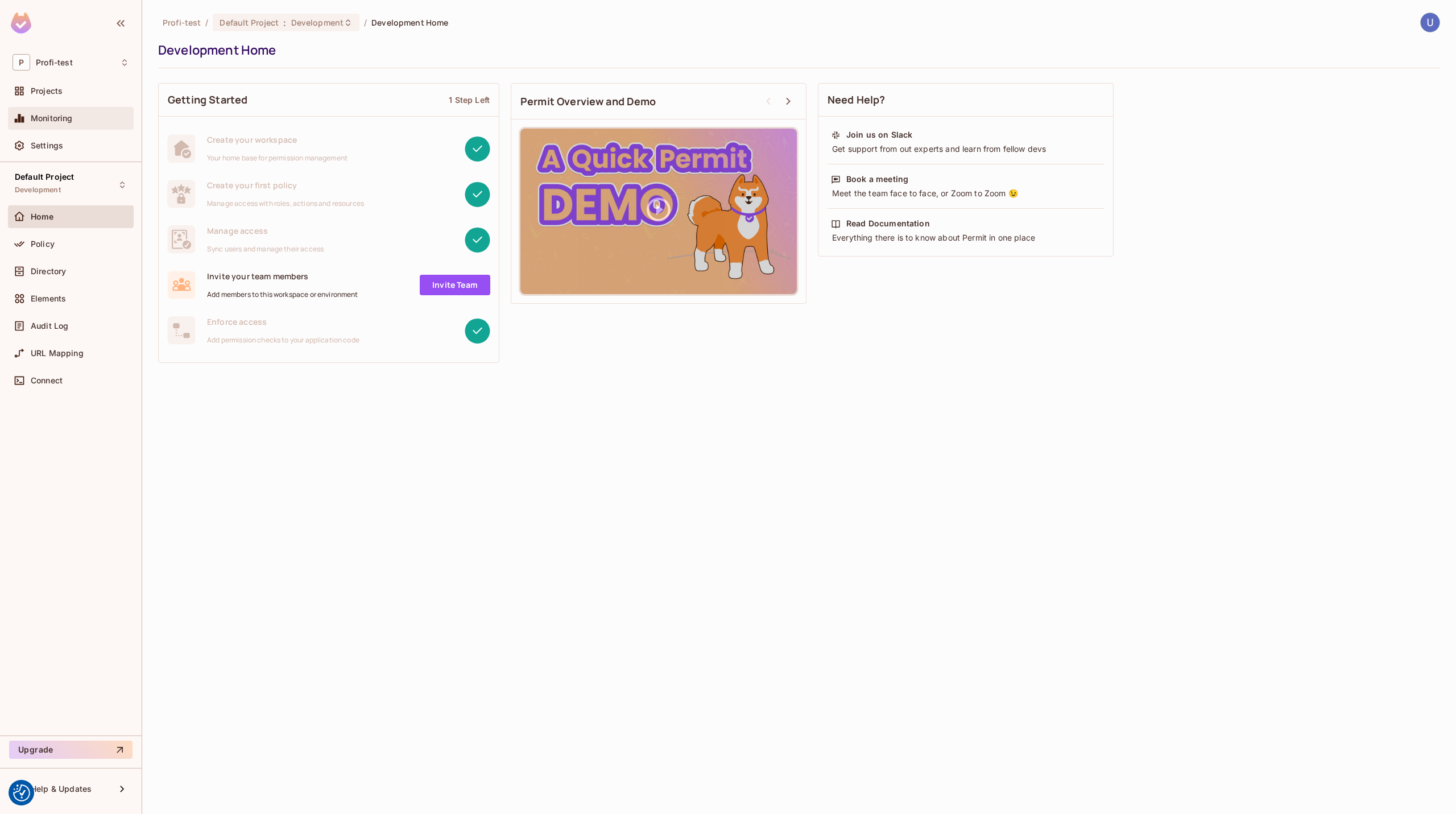
click at [48, 120] on span "Monitoring" at bounding box center [52, 118] width 42 height 9
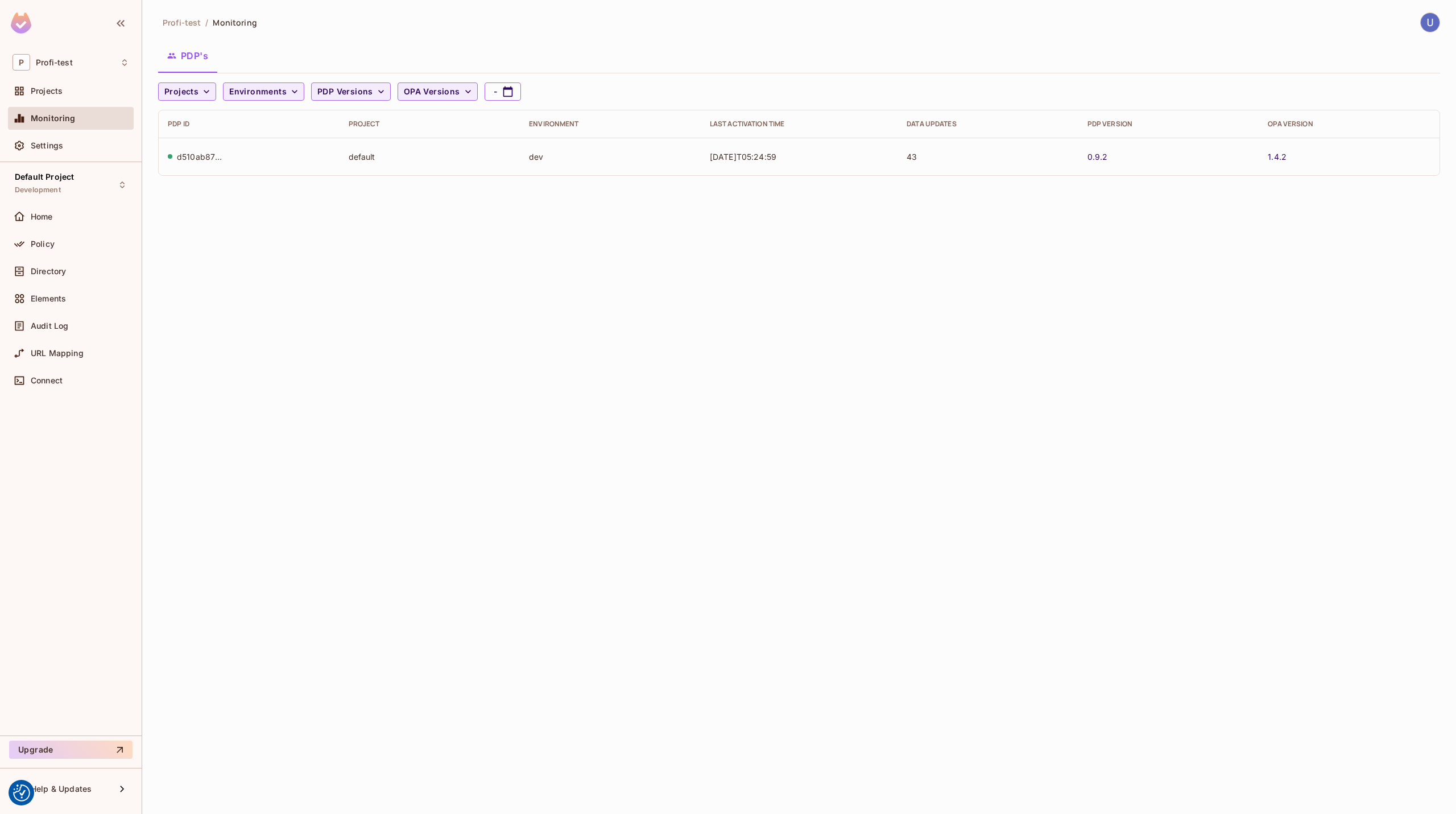
click at [196, 163] on td "d510ab87-8eed-4f86-bce8-fbf1ef6f0313" at bounding box center [249, 156] width 181 height 38
click at [196, 159] on div "d510ab87-8eed-4f86-bce8-fbf1ef6f0313" at bounding box center [199, 156] width 45 height 11
click at [43, 90] on span "Projects" at bounding box center [47, 91] width 32 height 9
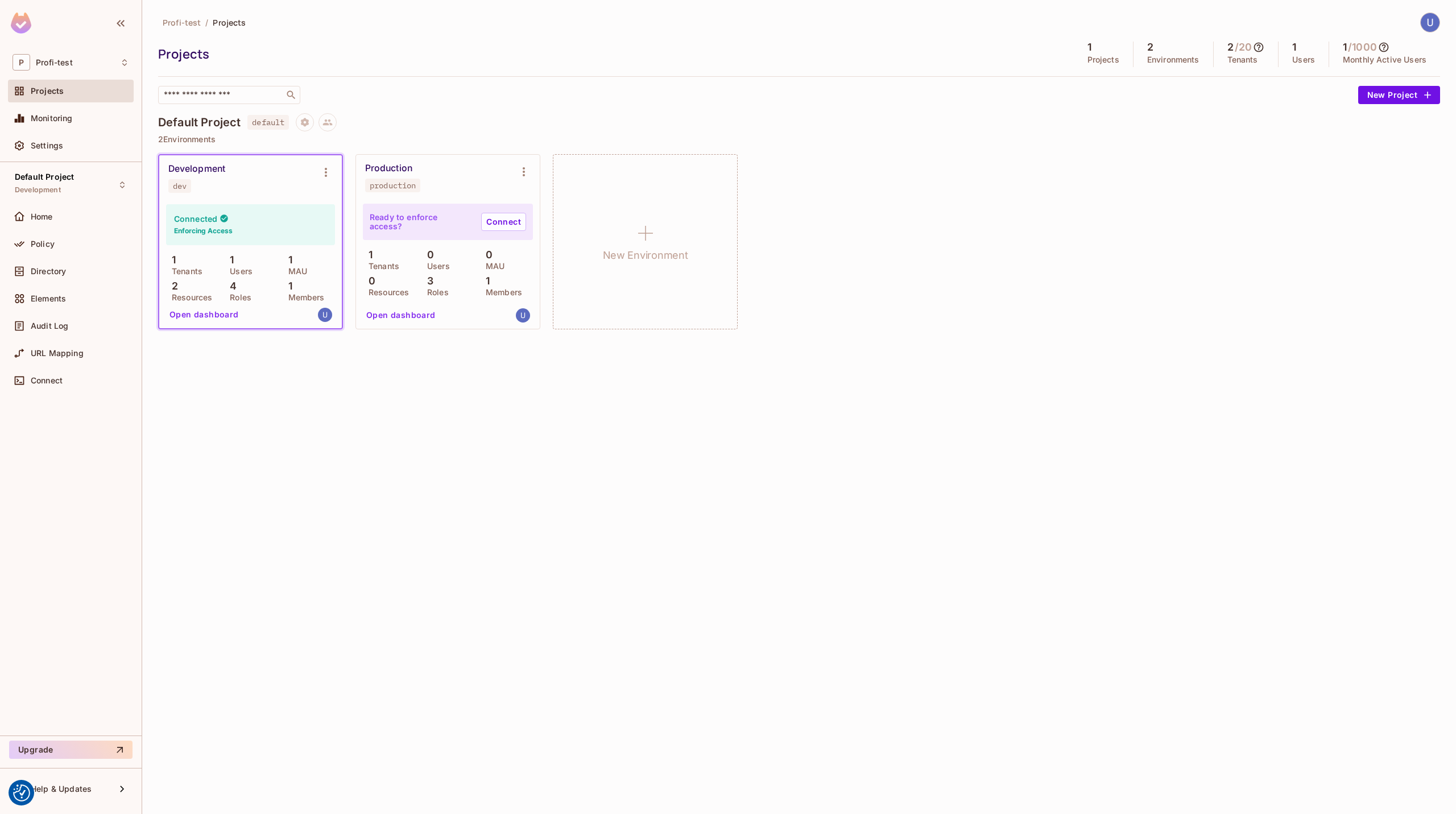
click at [220, 314] on button "Open dashboard" at bounding box center [204, 315] width 78 height 18
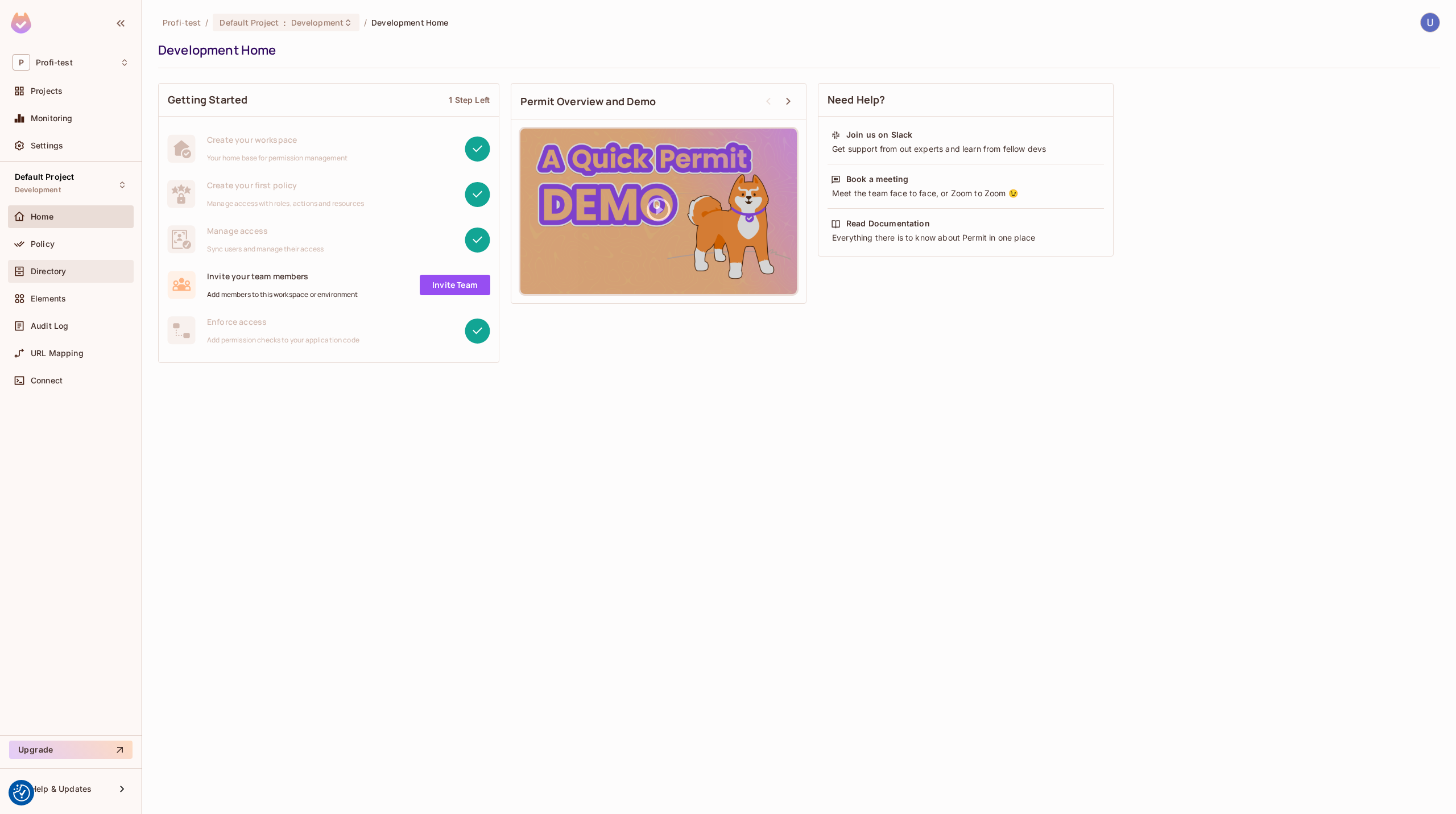
click at [81, 268] on div "Directory" at bounding box center [80, 271] width 98 height 9
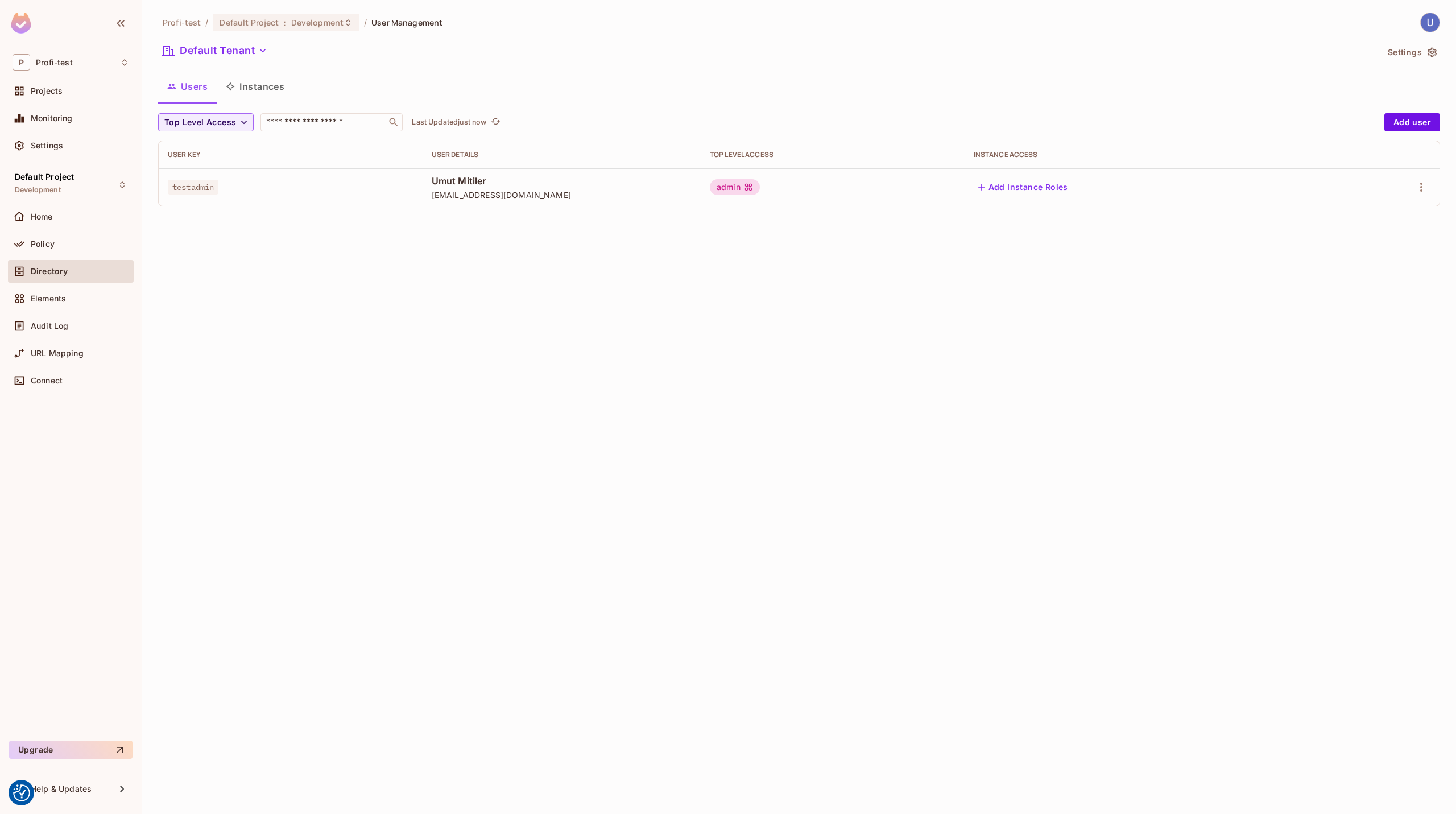
click at [556, 347] on div "Profi-test / Default Project : Development / User Management Default Tenant Set…" at bounding box center [798, 407] width 1313 height 814
